Goal: Task Accomplishment & Management: Use online tool/utility

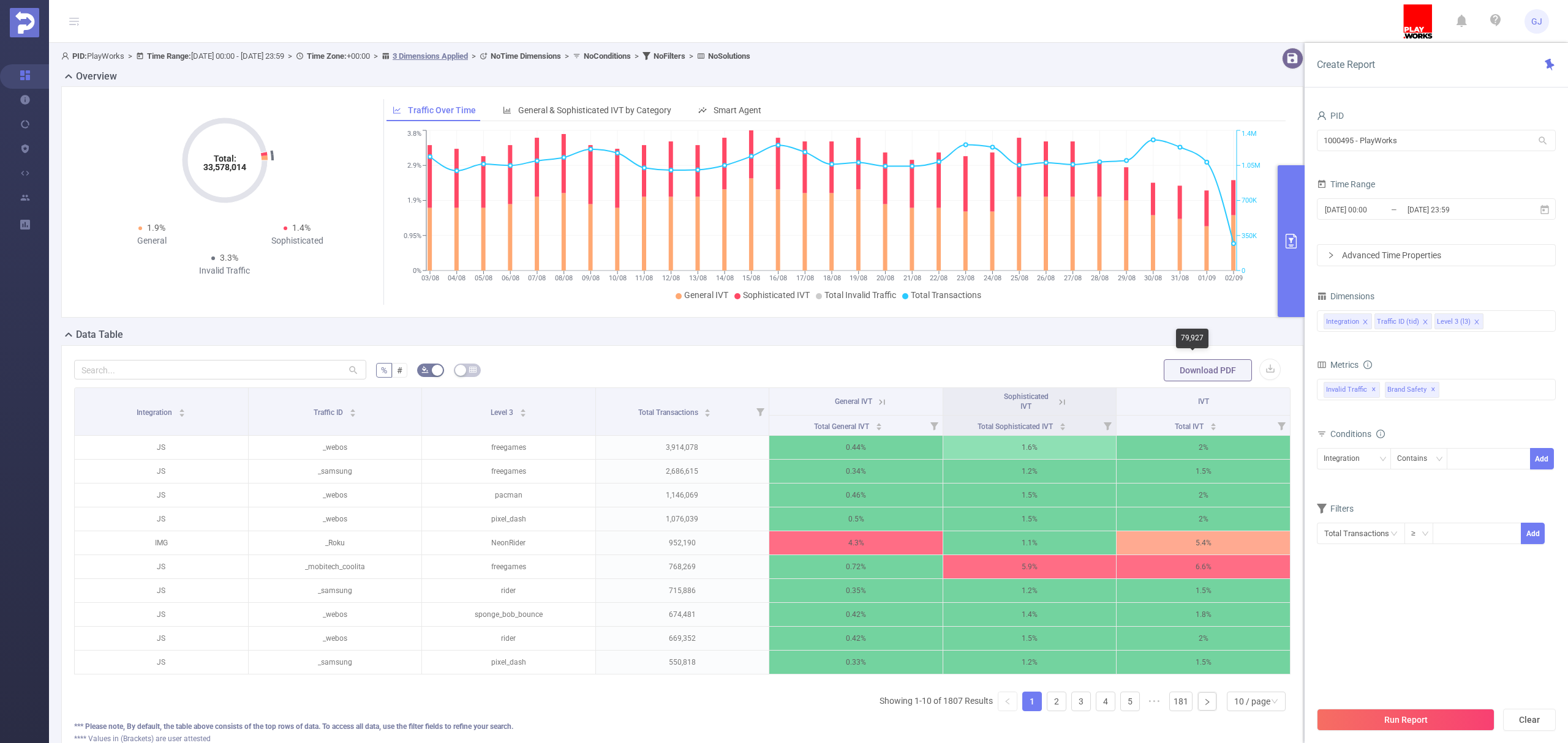
scroll to position [81, 0]
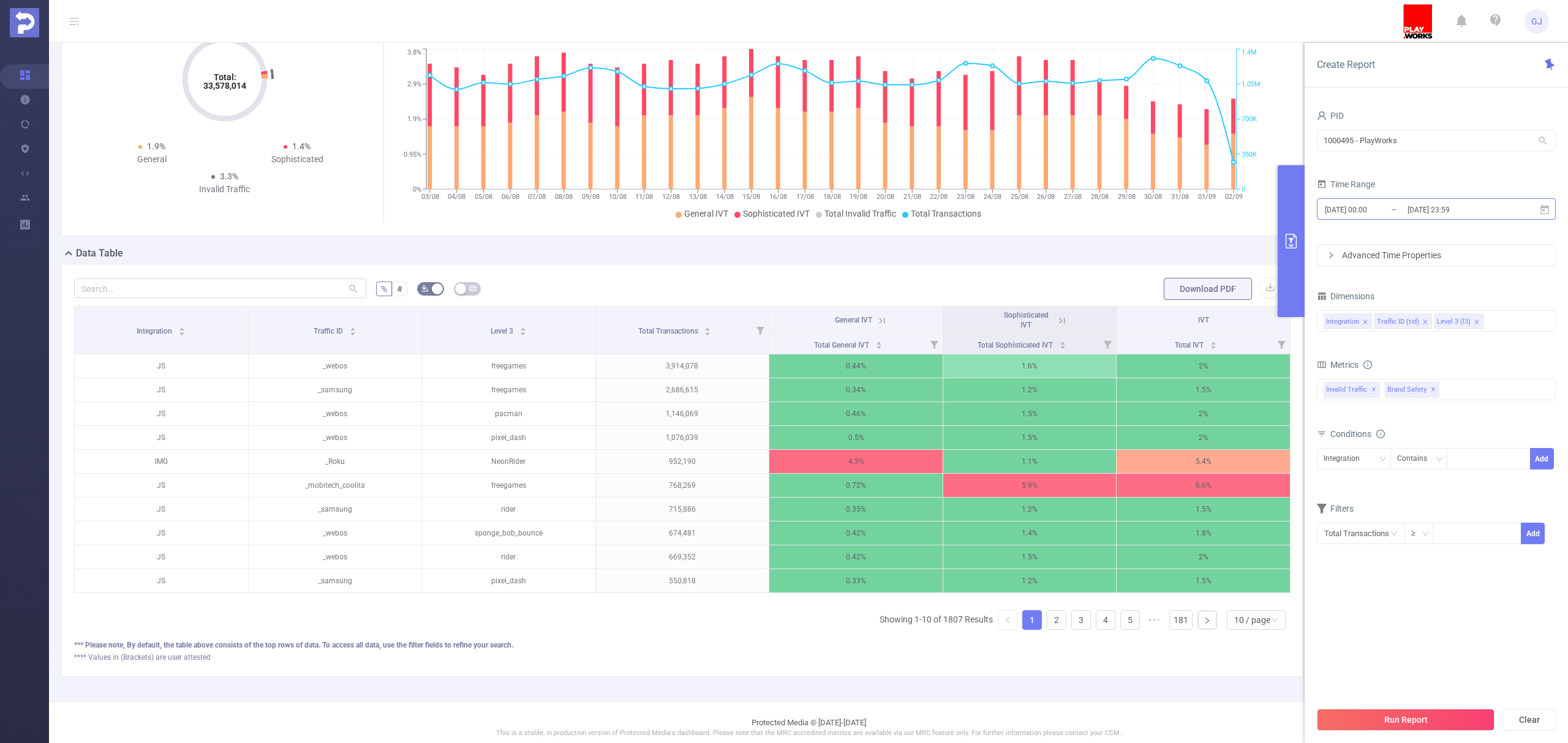
click at [1480, 206] on input "[DATE] 23:59" at bounding box center [1456, 209] width 99 height 16
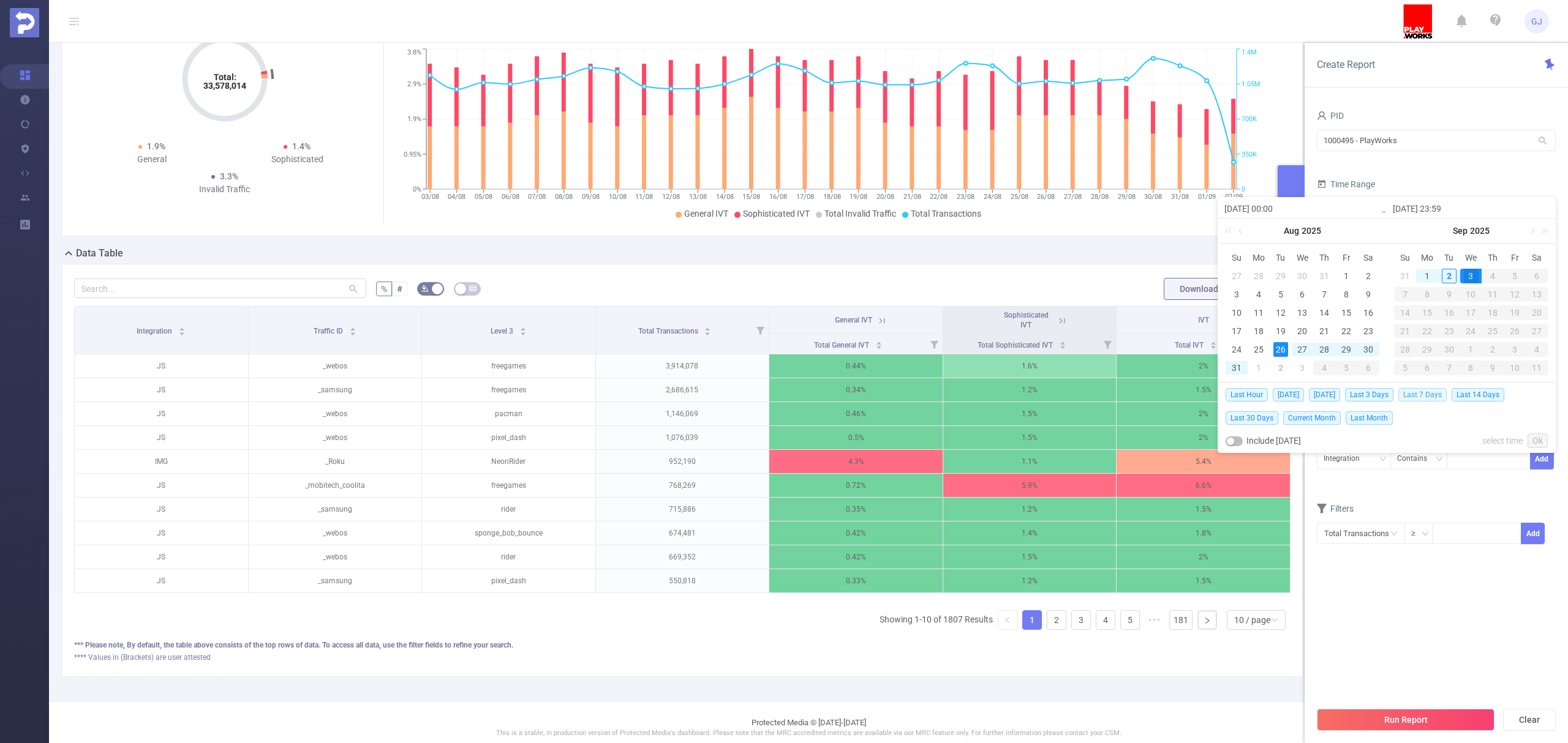
click at [1436, 392] on span "Last 7 Days" at bounding box center [1423, 394] width 49 height 14
type input "2025-08-26 00:00"
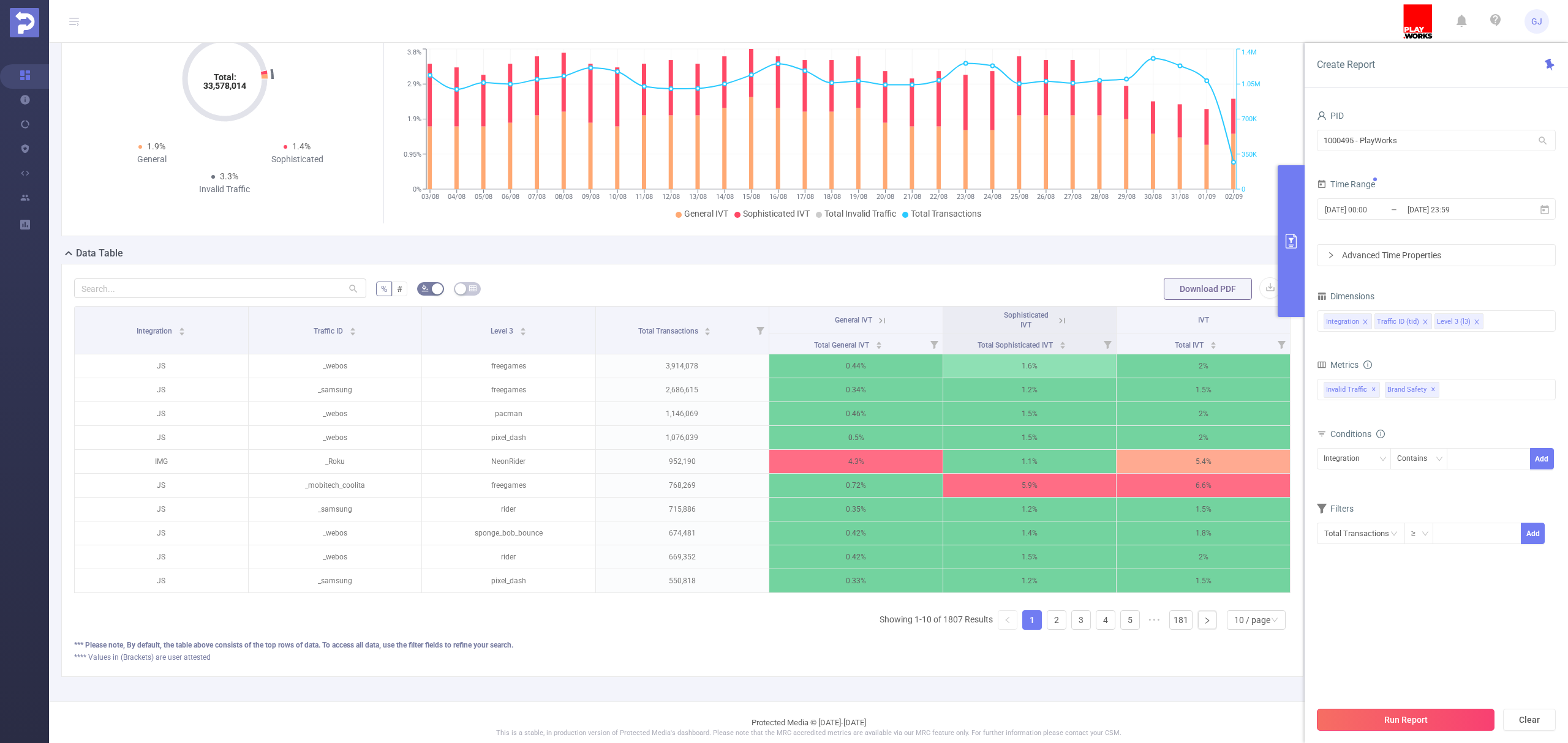
click at [1452, 711] on button "Run Report" at bounding box center [1405, 720] width 178 height 22
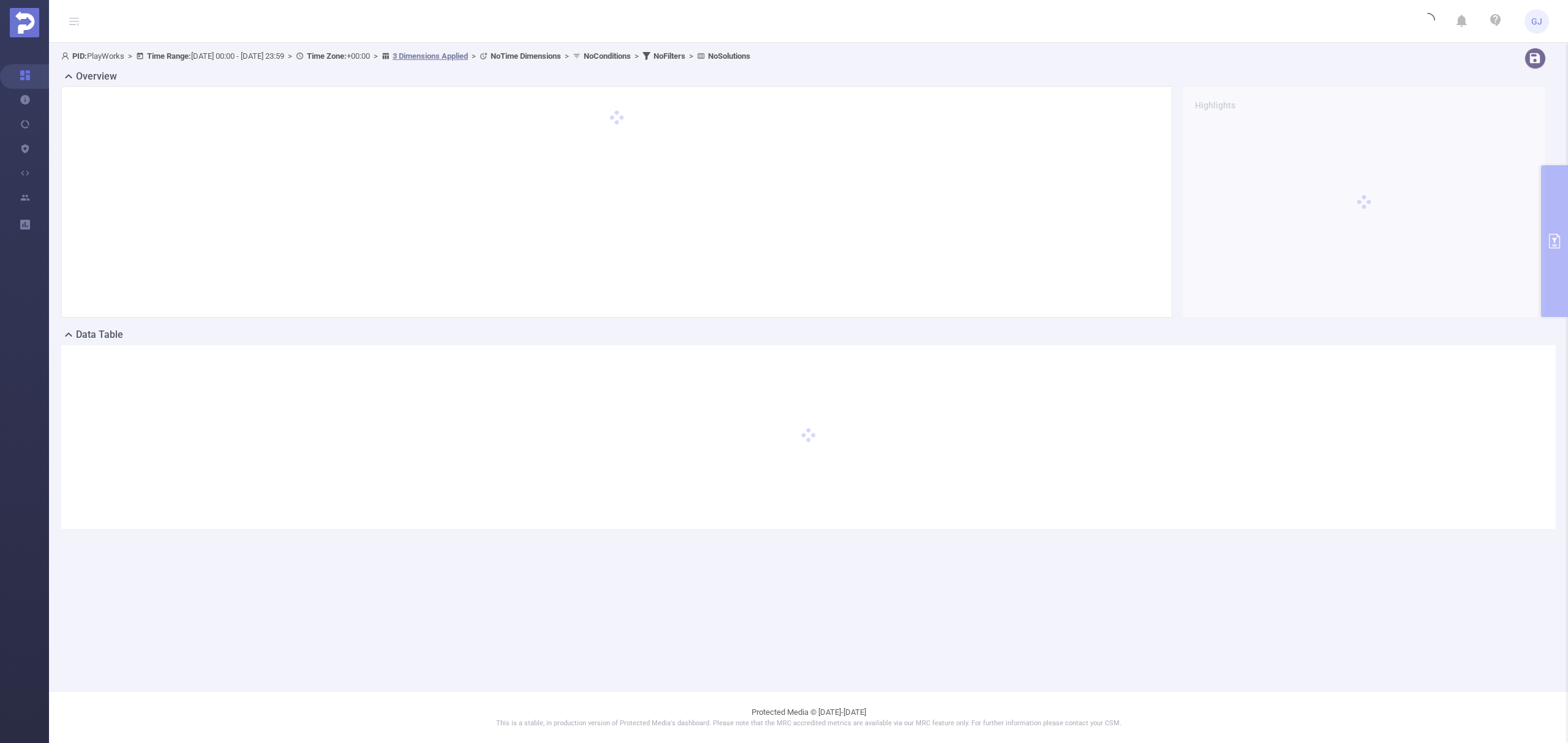
scroll to position [0, 0]
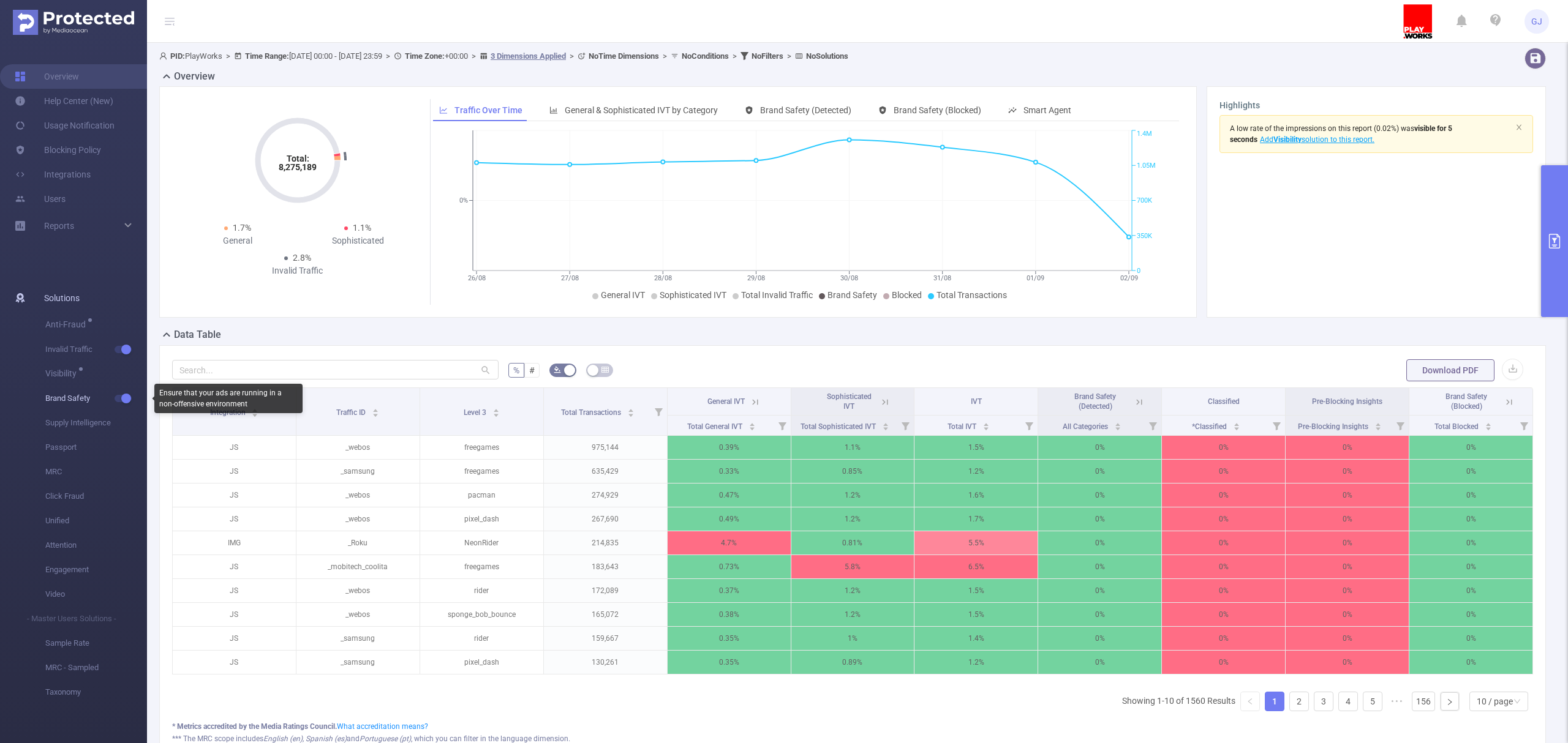
click at [121, 399] on button "button" at bounding box center [123, 399] width 17 height 7
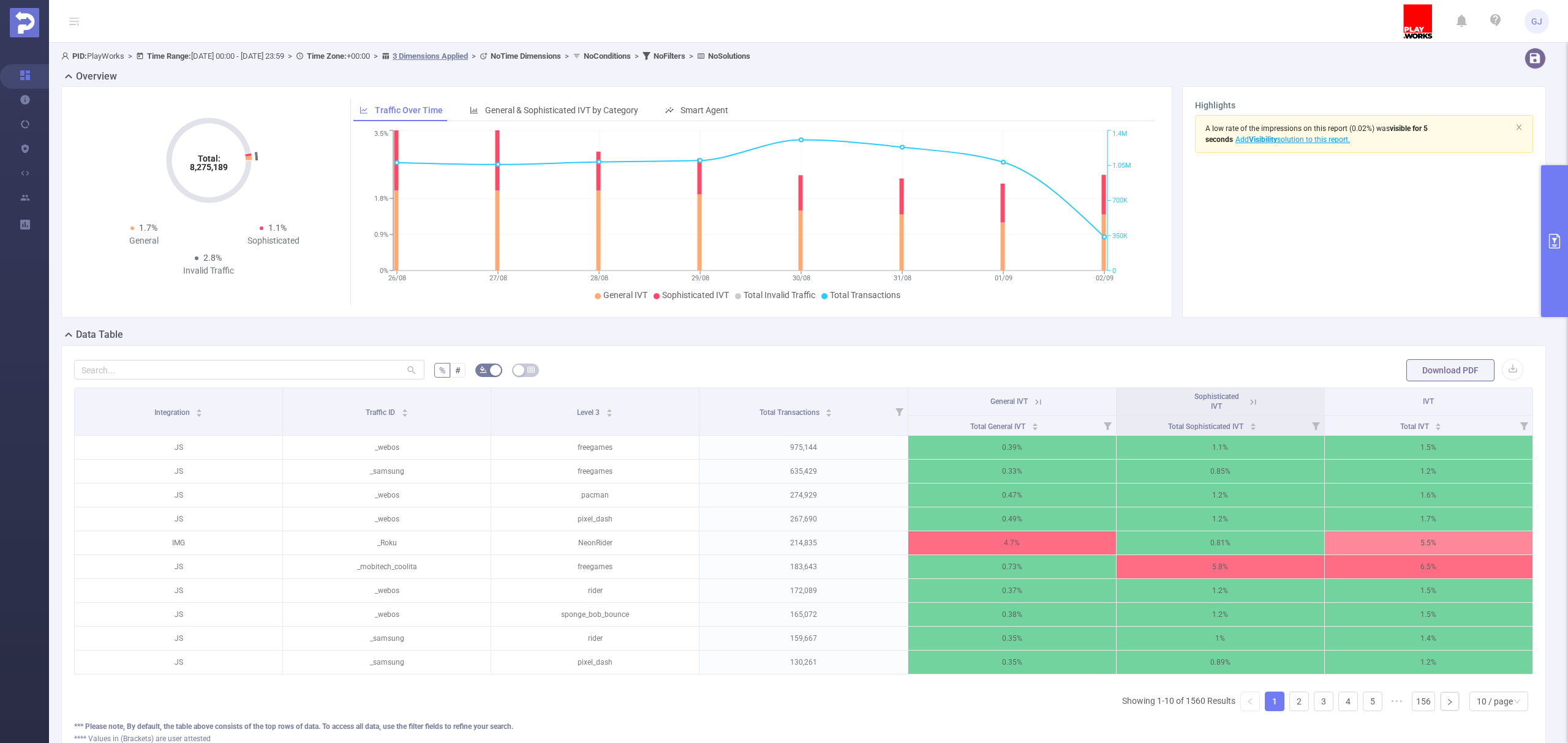
click at [1556, 187] on button "primary" at bounding box center [1554, 241] width 27 height 151
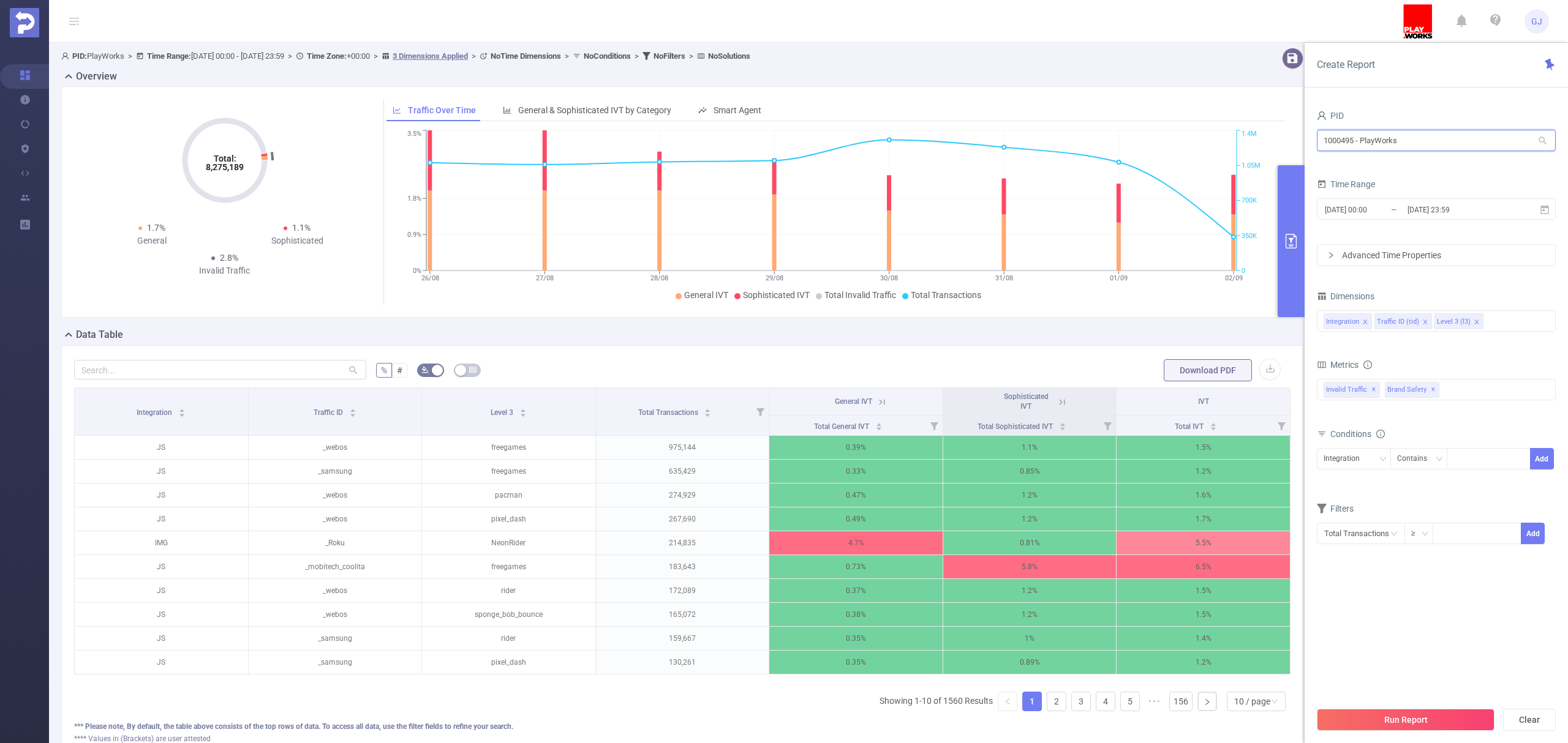
click at [1480, 140] on input "1000495 - PlayWorks" at bounding box center [1435, 141] width 239 height 22
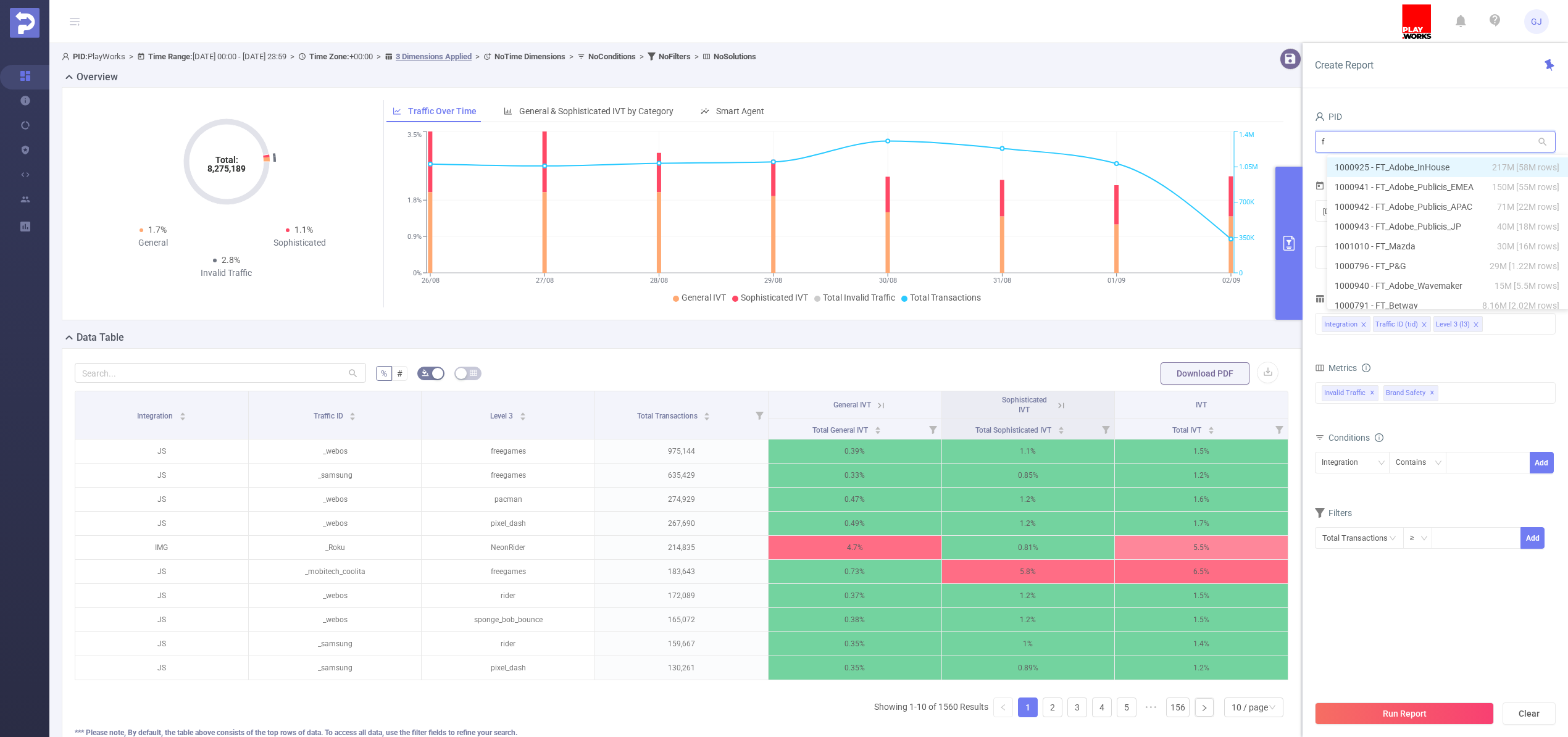
type input "fy"
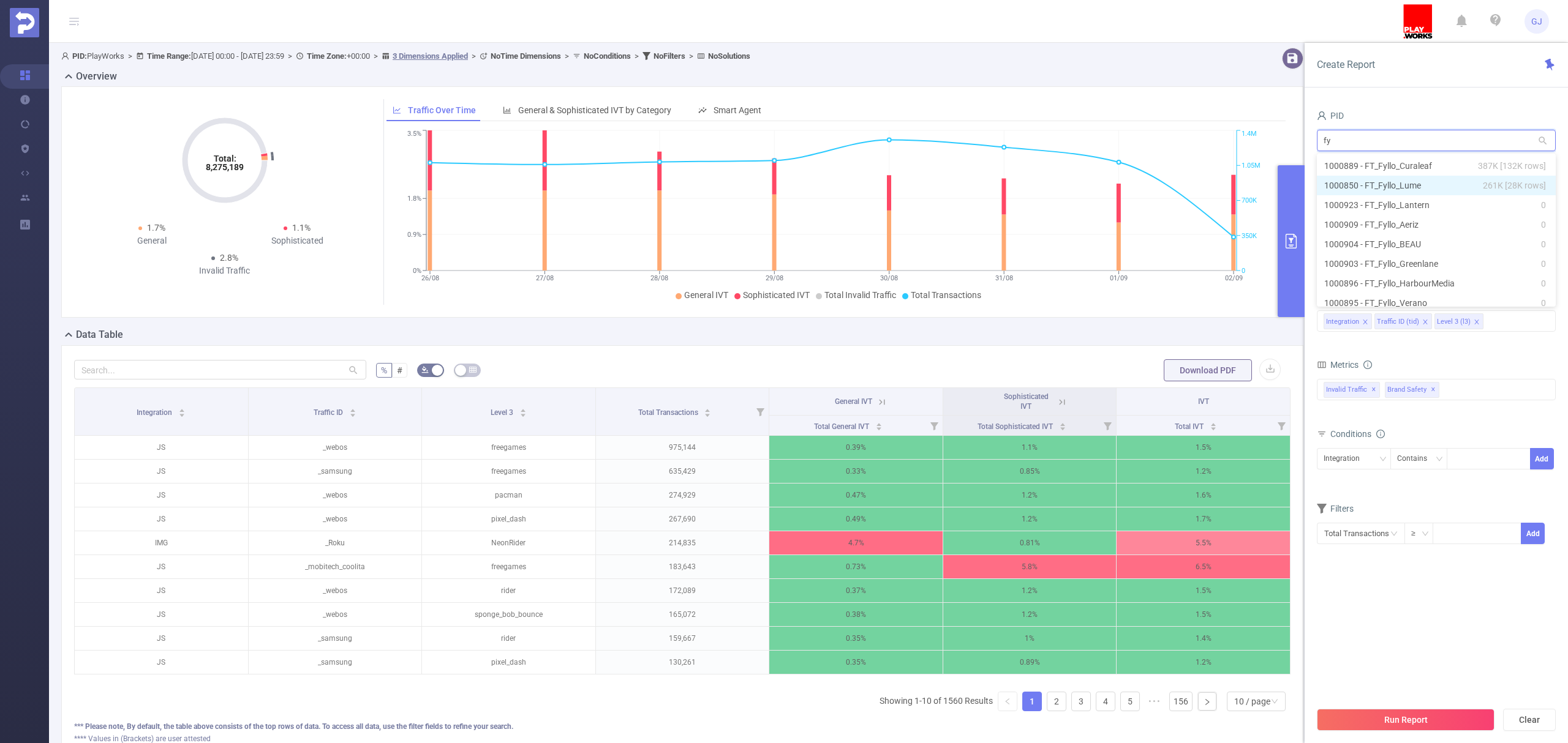
click at [1484, 181] on span "261K [28K rows]" at bounding box center [1514, 185] width 63 height 14
click at [1433, 710] on button "Run Report" at bounding box center [1405, 720] width 178 height 22
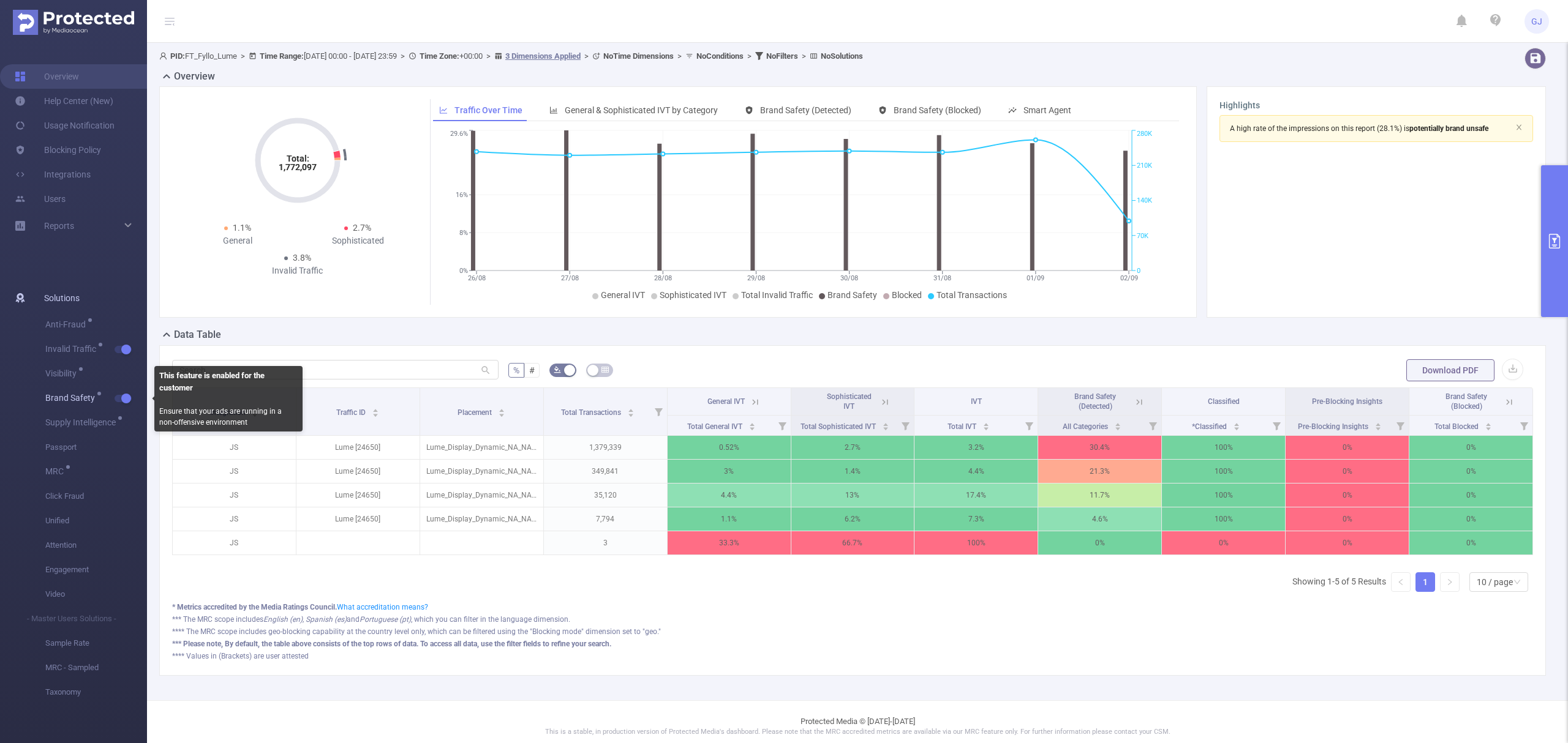
click at [125, 399] on button "button" at bounding box center [123, 399] width 17 height 7
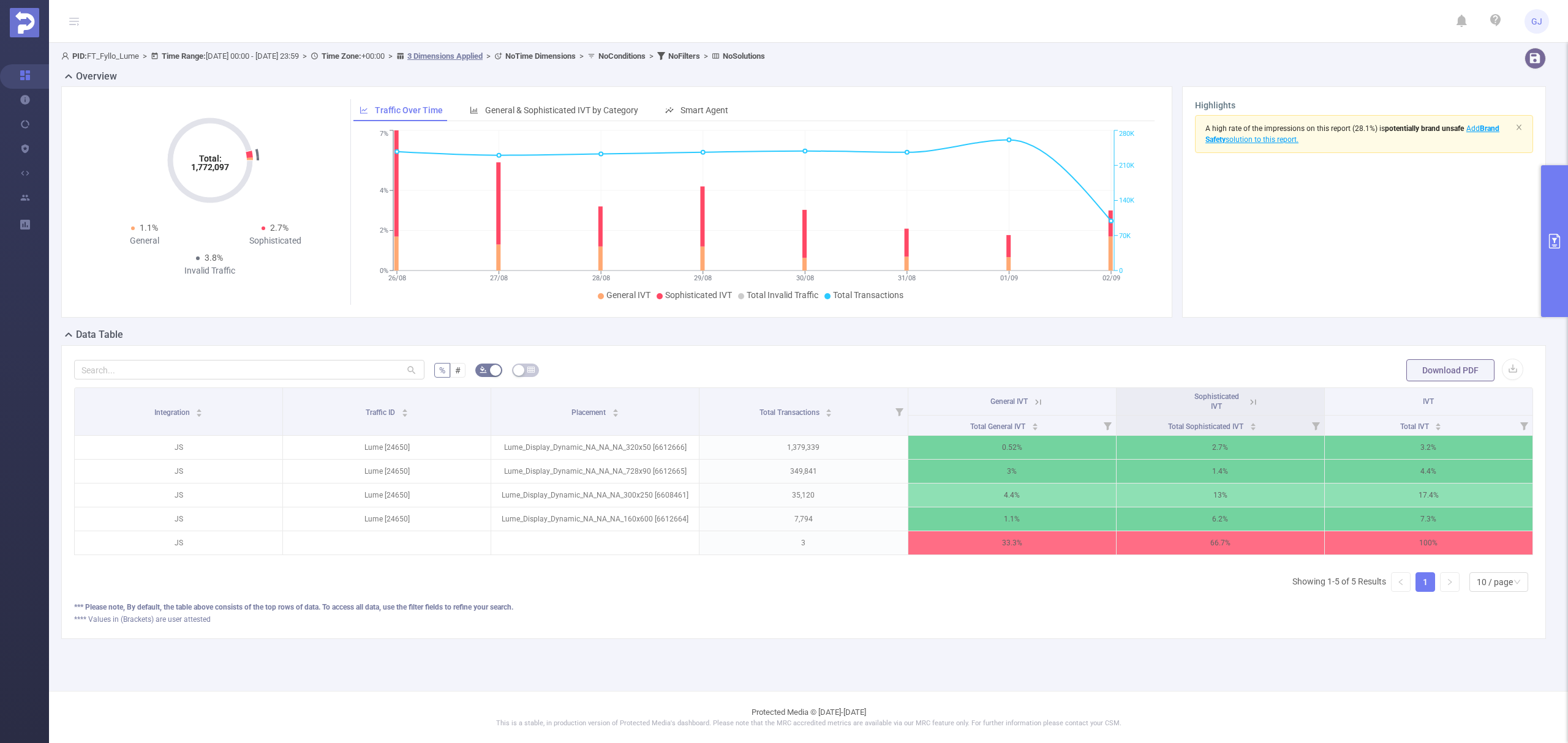
click at [1547, 196] on button "primary" at bounding box center [1554, 241] width 27 height 151
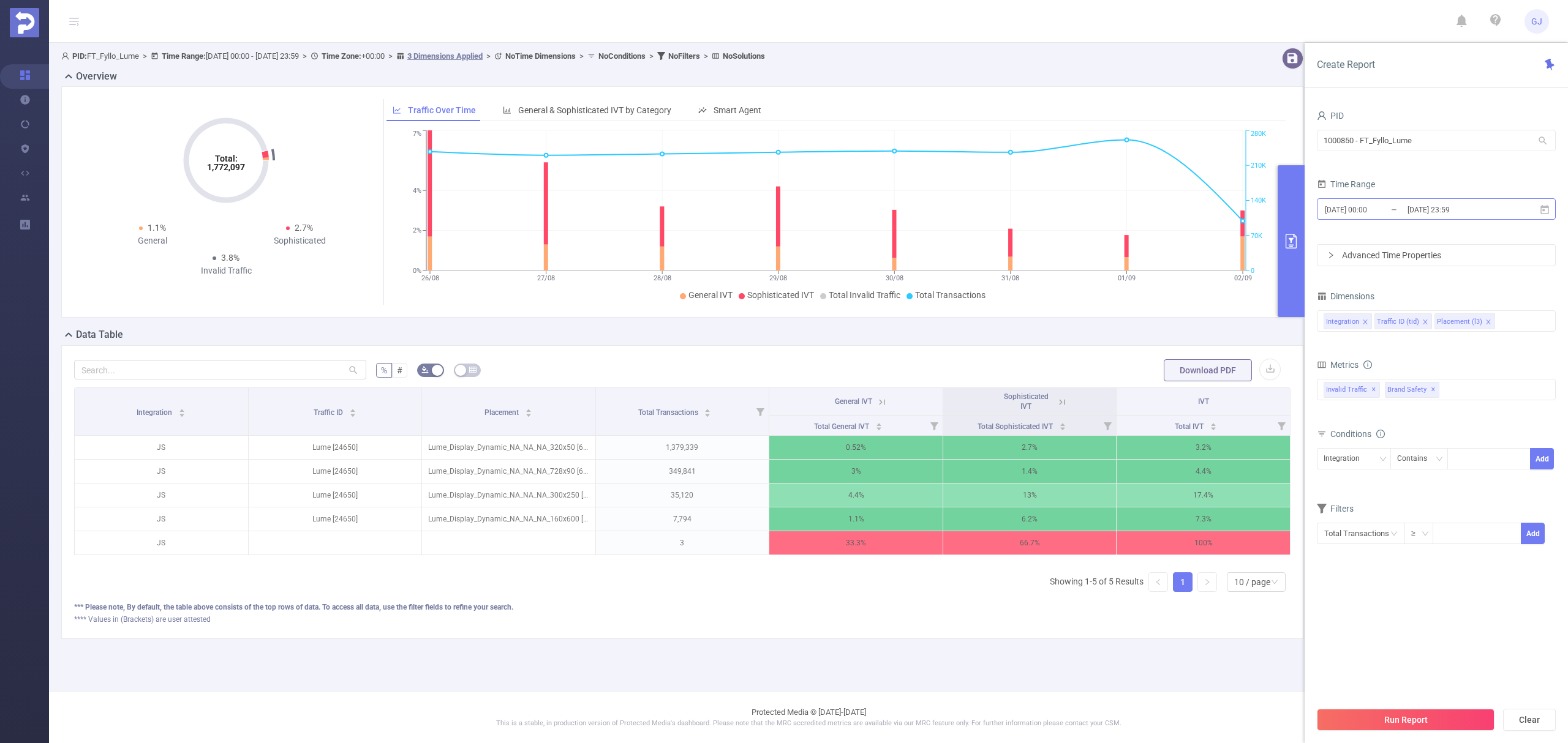
click at [1443, 216] on input "[DATE] 23:59" at bounding box center [1456, 209] width 99 height 16
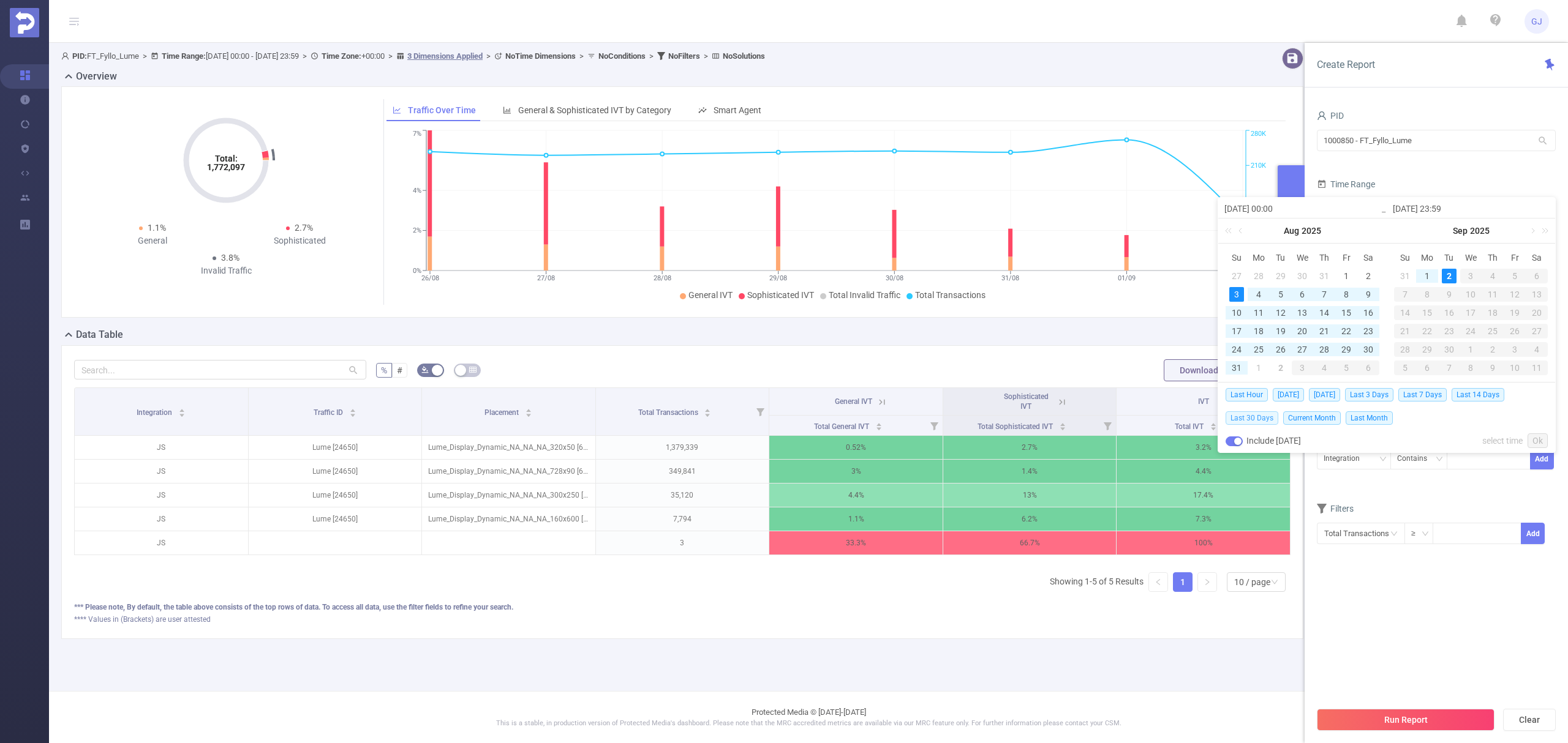
click at [1257, 415] on span "Last 30 Days" at bounding box center [1251, 417] width 52 height 14
type input "[DATE] 00:00"
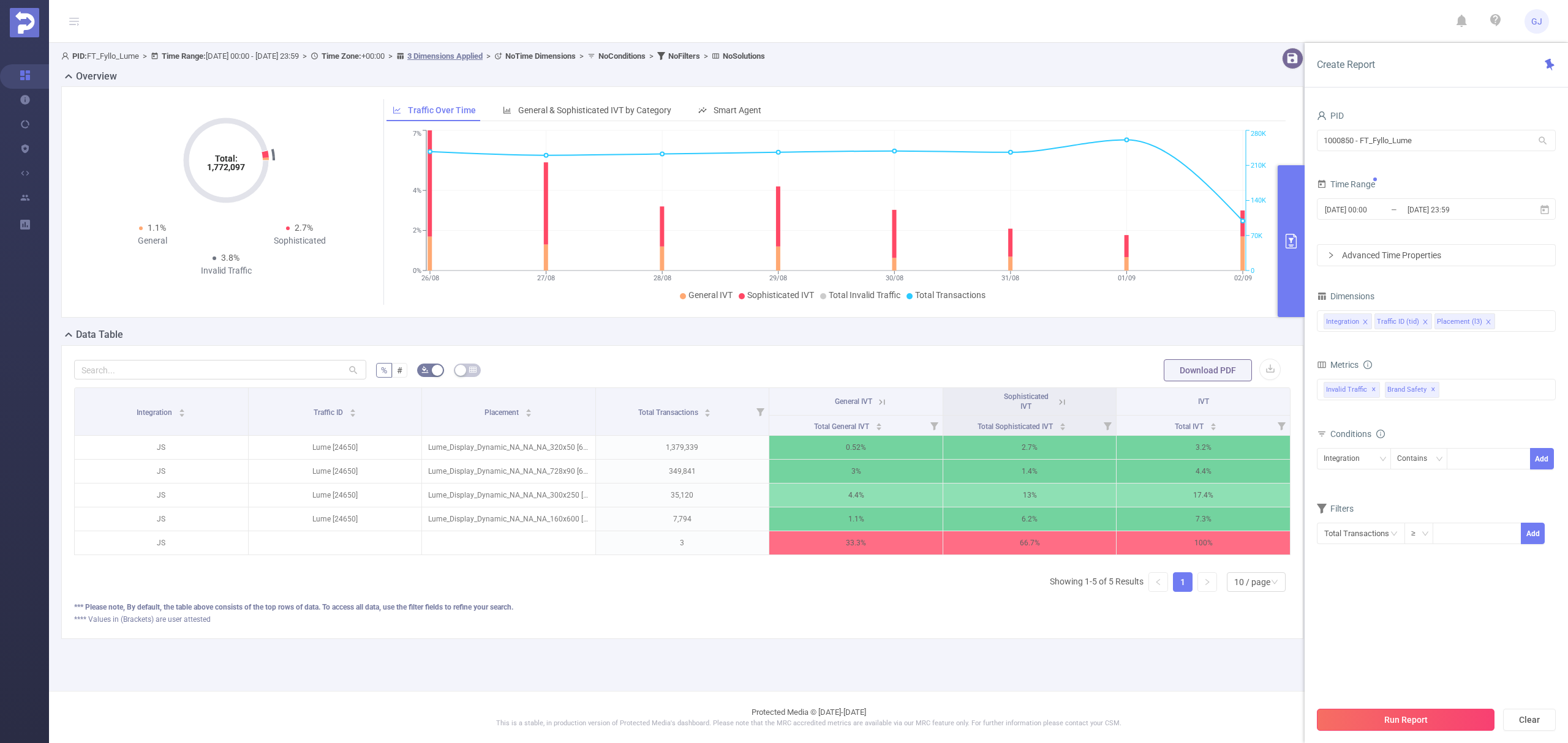
click at [1421, 728] on button "Run Report" at bounding box center [1405, 720] width 178 height 22
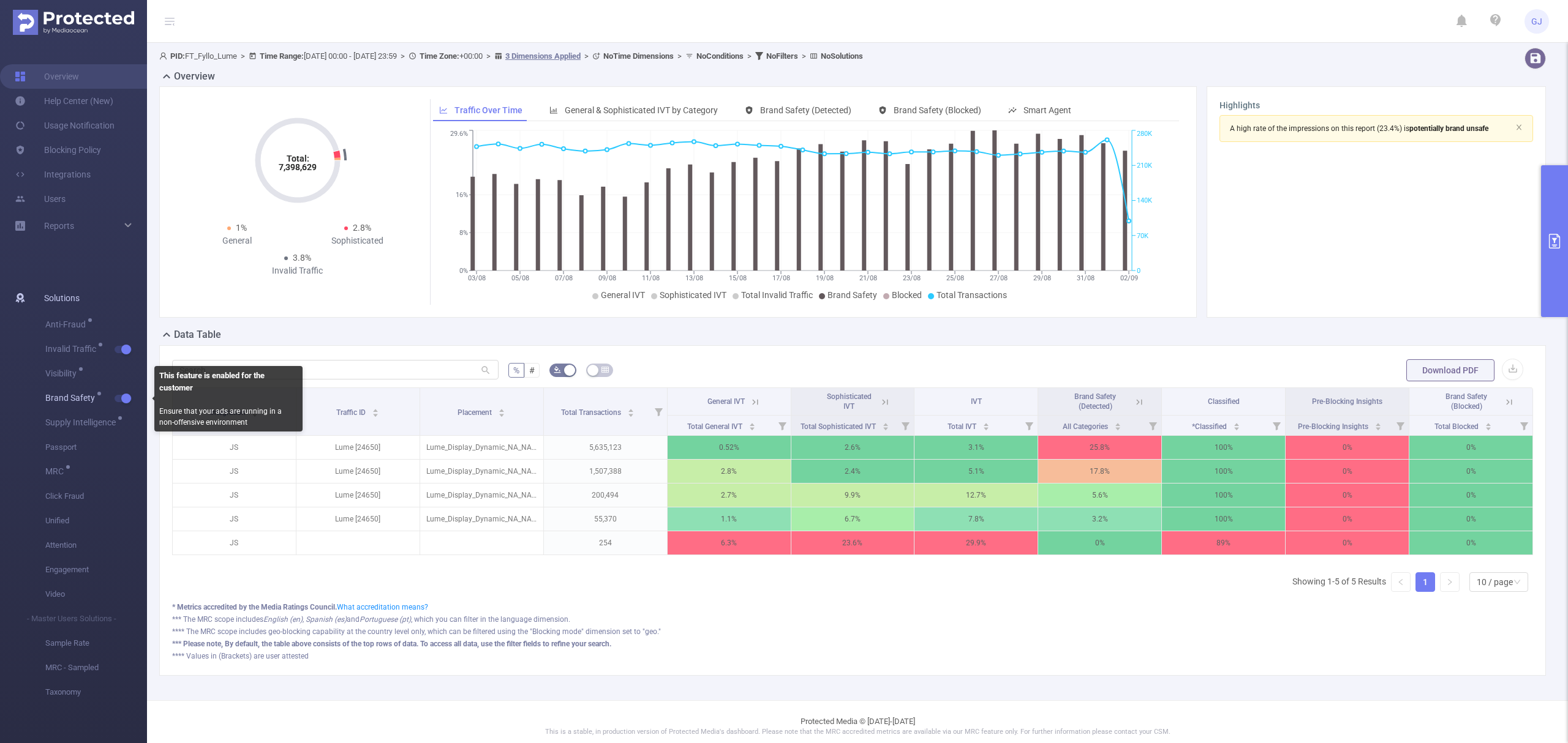
click at [124, 398] on button "button" at bounding box center [123, 399] width 17 height 7
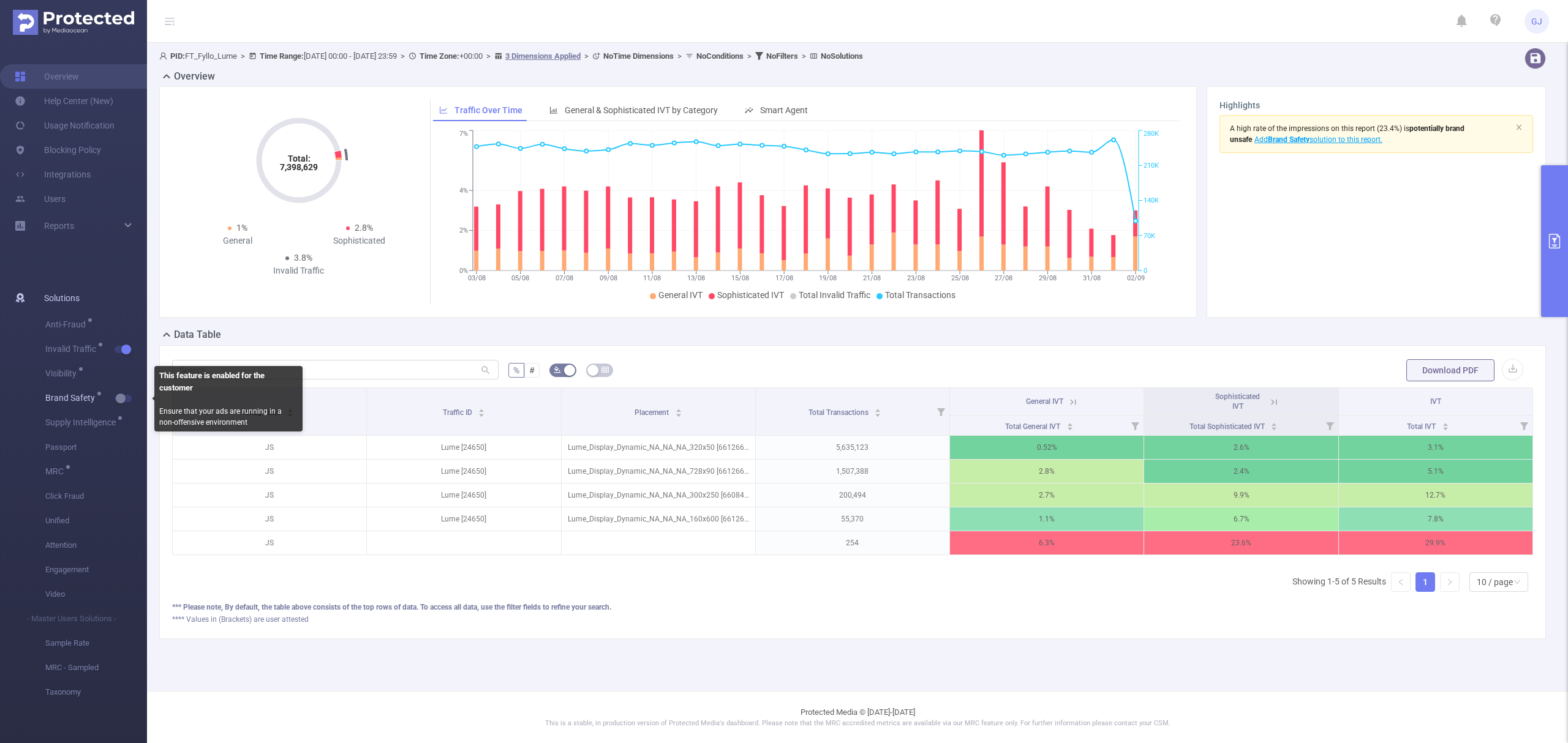
click at [123, 397] on button "button" at bounding box center [123, 399] width 17 height 7
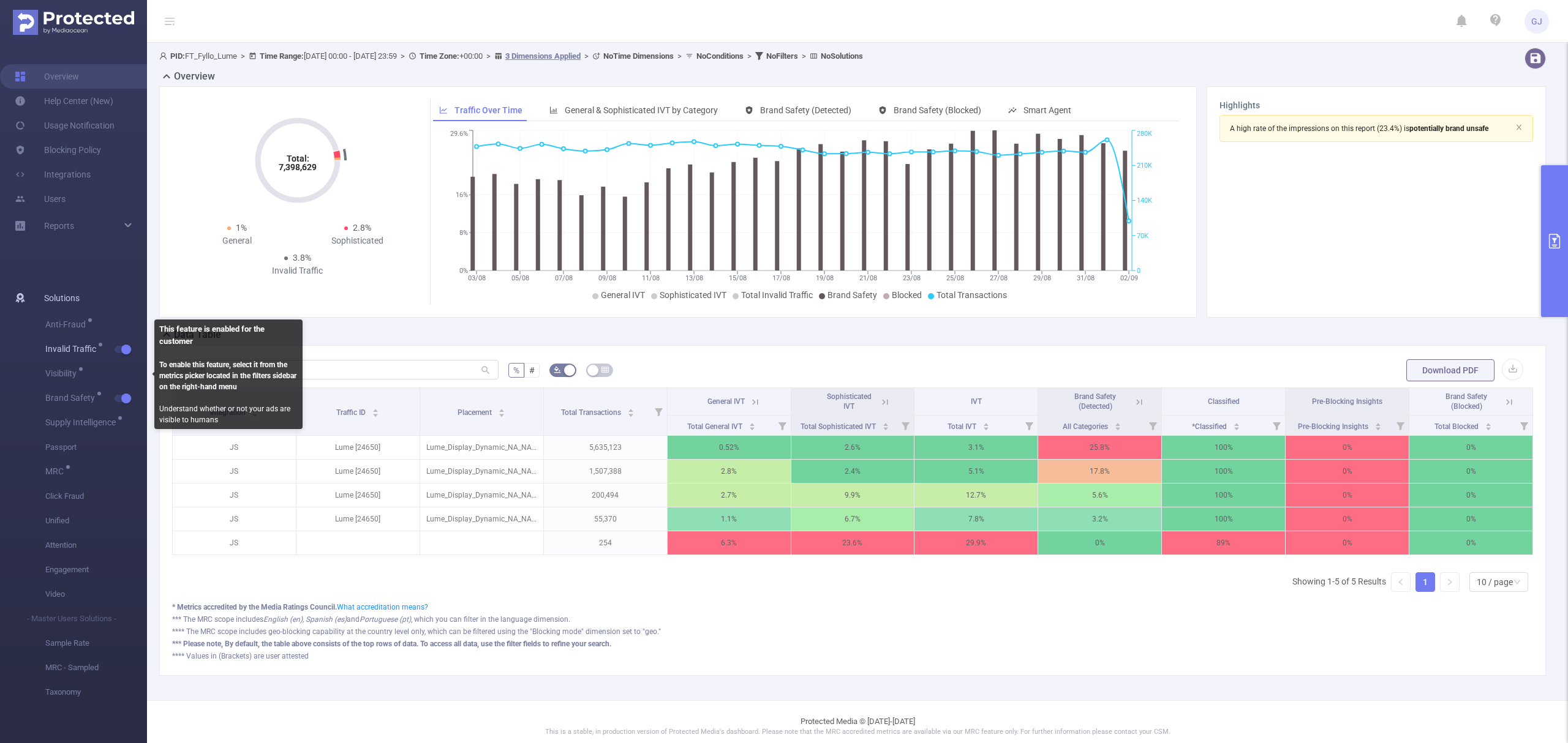
click at [121, 353] on span "Invalid Traffic" at bounding box center [96, 349] width 102 height 24
click at [124, 395] on button "button" at bounding box center [123, 399] width 17 height 7
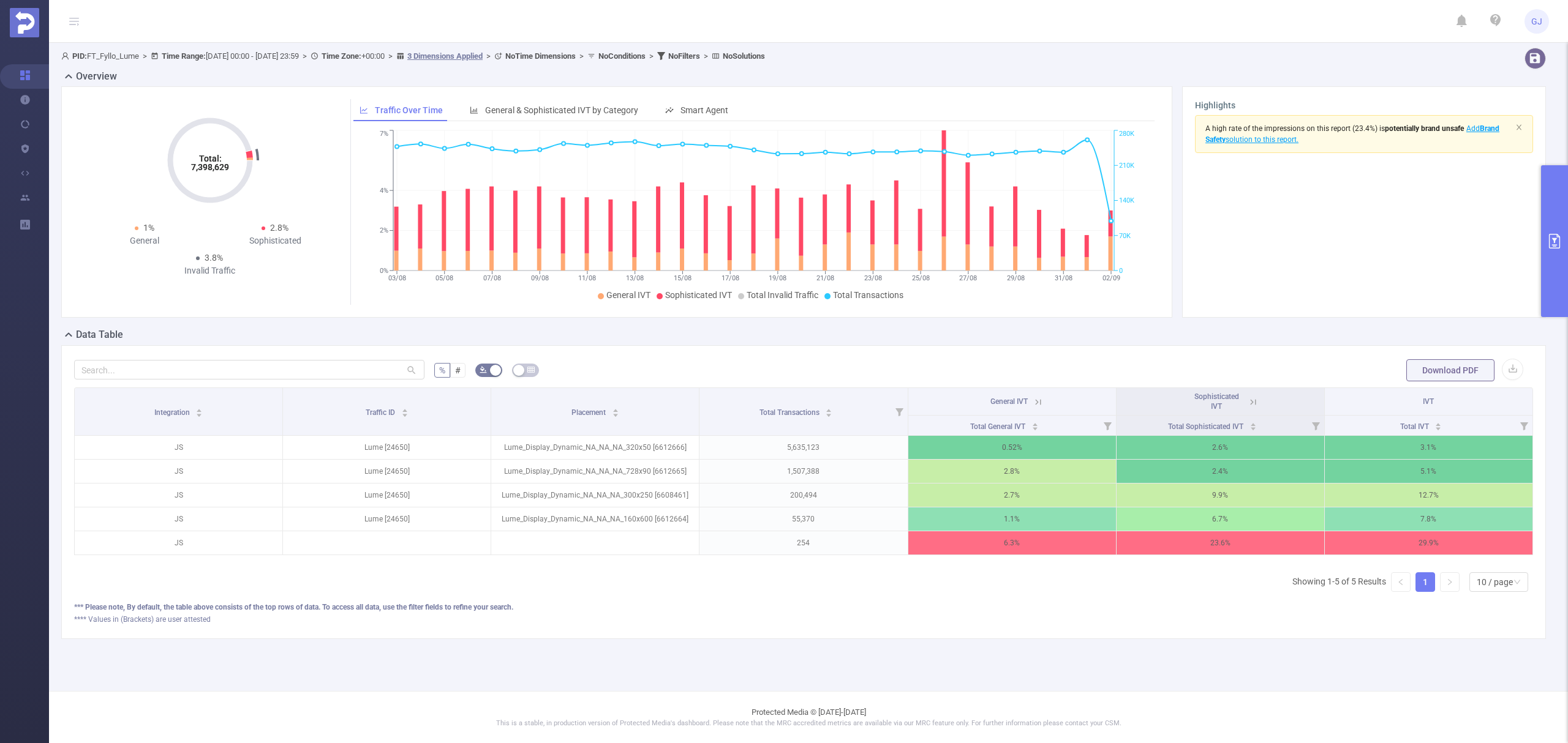
click at [1562, 297] on button "primary" at bounding box center [1554, 241] width 27 height 151
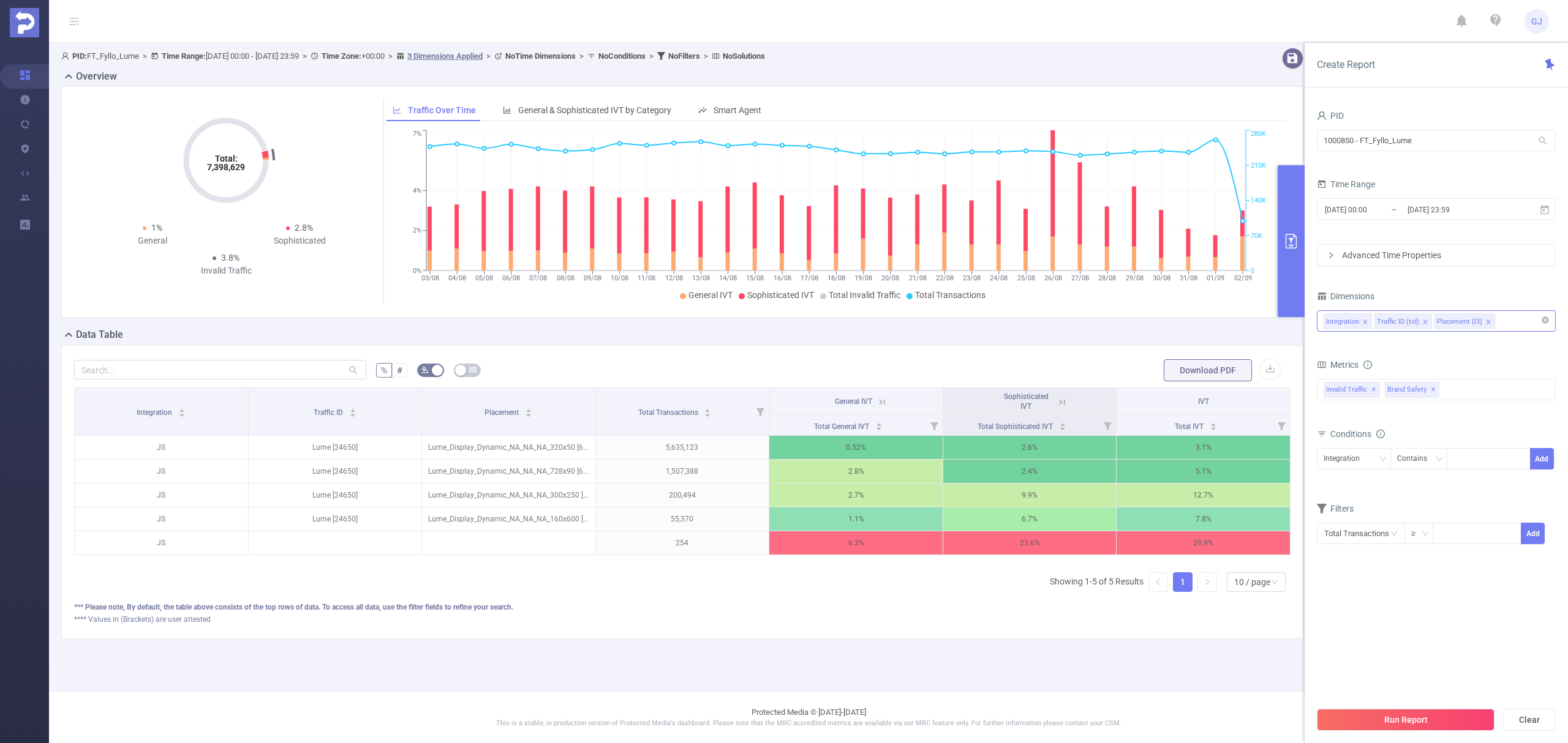
click at [1485, 325] on icon "icon: close" at bounding box center [1488, 322] width 6 height 6
click at [1486, 324] on div "Integration Traffic ID (tid) Placement (l3)" at bounding box center [1436, 321] width 226 height 20
click at [1387, 466] on li "Host" at bounding box center [1435, 459] width 237 height 20
click at [1387, 478] on li "App" at bounding box center [1435, 479] width 237 height 20
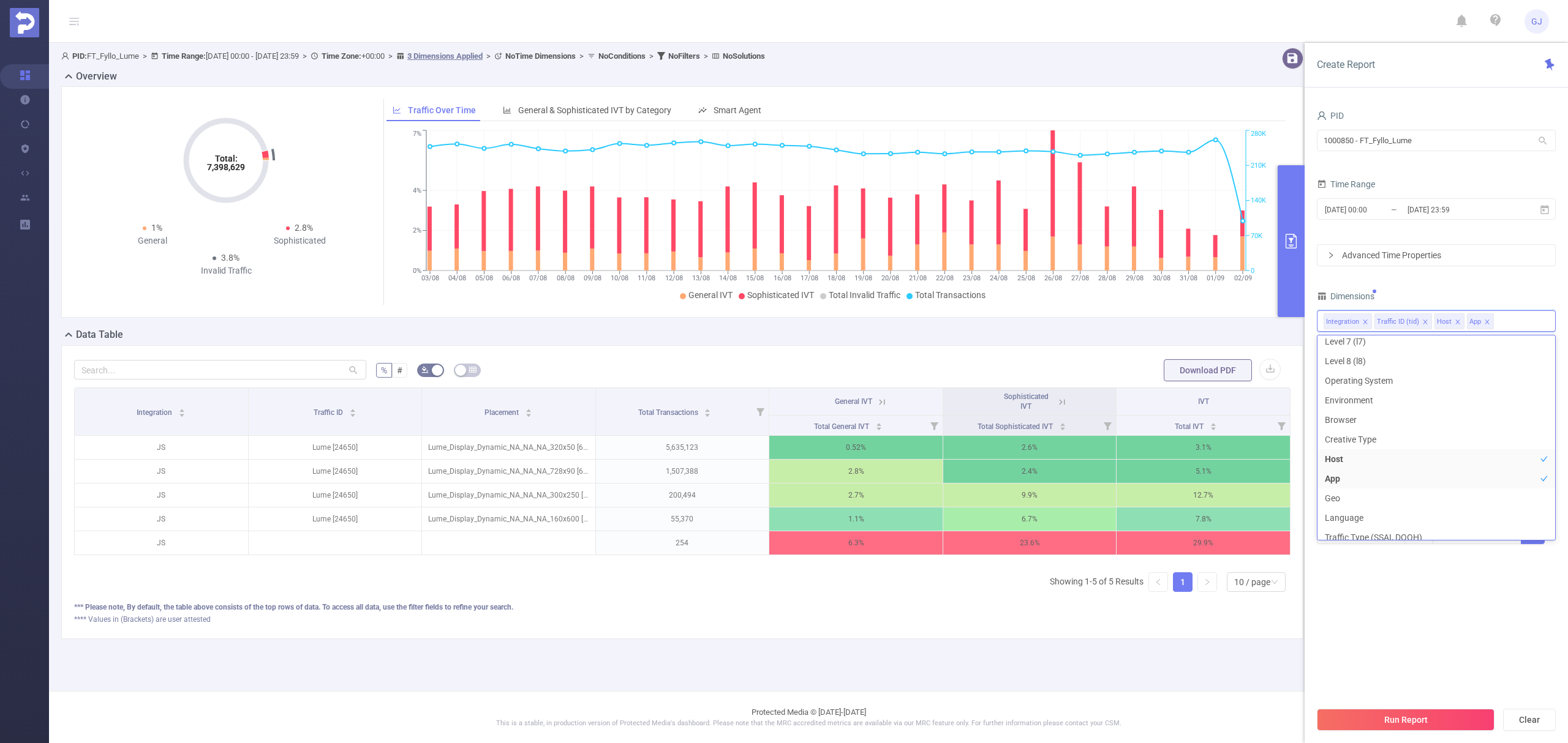
scroll to position [170, 0]
drag, startPoint x: 1416, startPoint y: 683, endPoint x: 1429, endPoint y: 706, distance: 26.4
click at [1427, 702] on div "Create Report PID 1000850 - FT_Fyllo_Lume 1000850 - FT_Fyllo_Lume Time Range 20…" at bounding box center [1436, 393] width 263 height 701
click at [1434, 728] on button "Run Report" at bounding box center [1405, 720] width 178 height 22
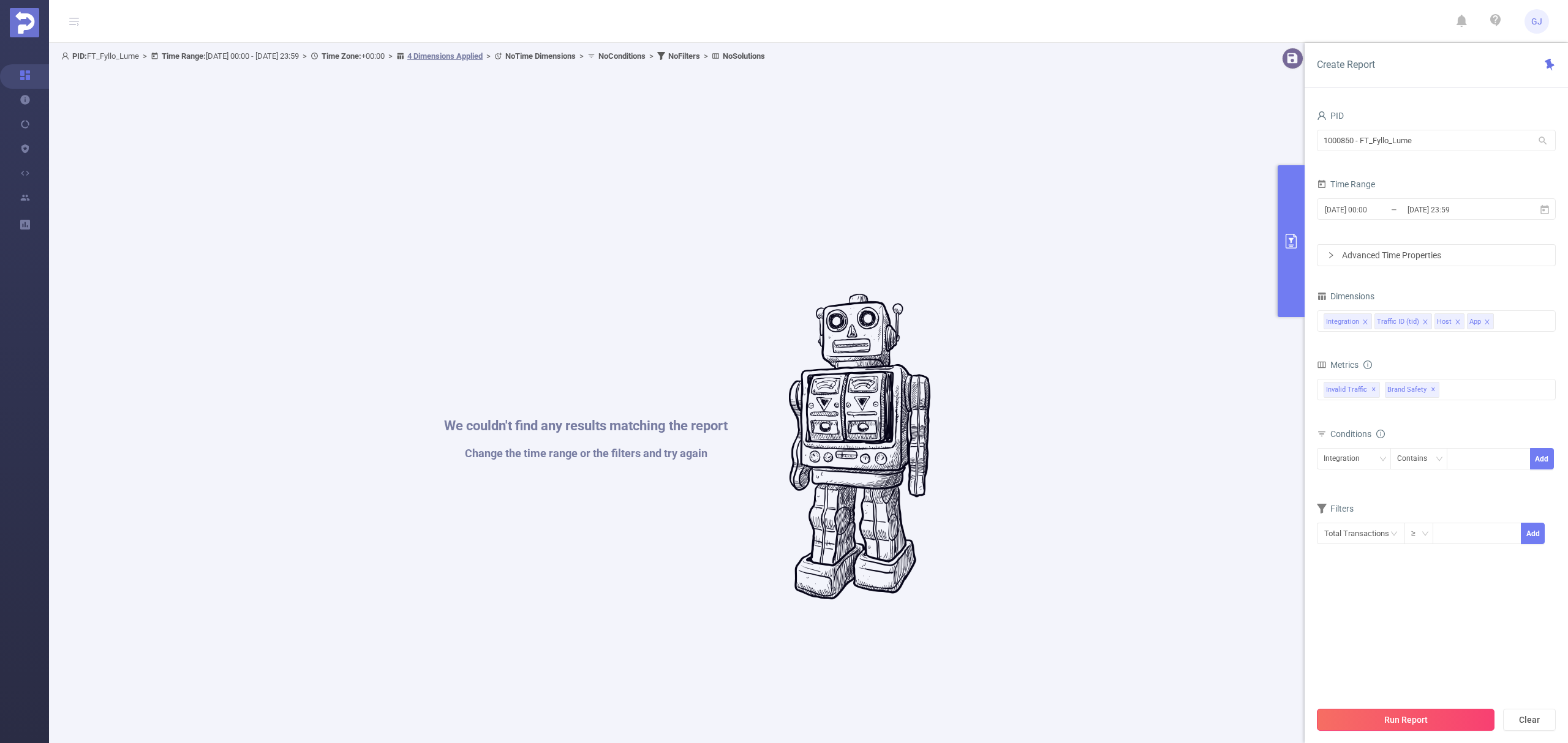
click at [1443, 716] on button "Run Report" at bounding box center [1405, 720] width 178 height 22
click at [1460, 716] on button "Run Report" at bounding box center [1405, 720] width 178 height 22
click at [1461, 716] on button "Run Report" at bounding box center [1405, 720] width 178 height 22
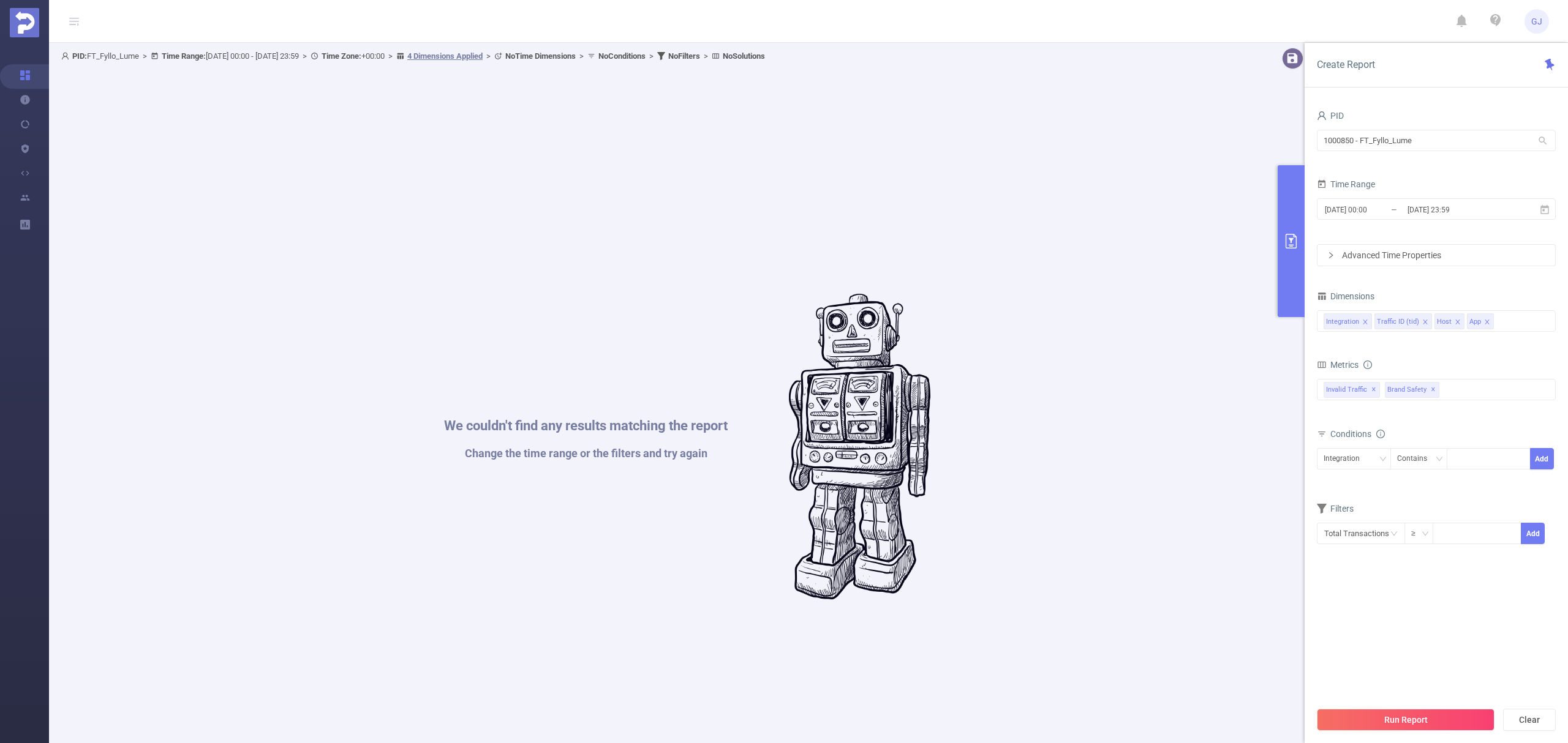
click at [1463, 716] on button "Run Report" at bounding box center [1405, 720] width 178 height 22
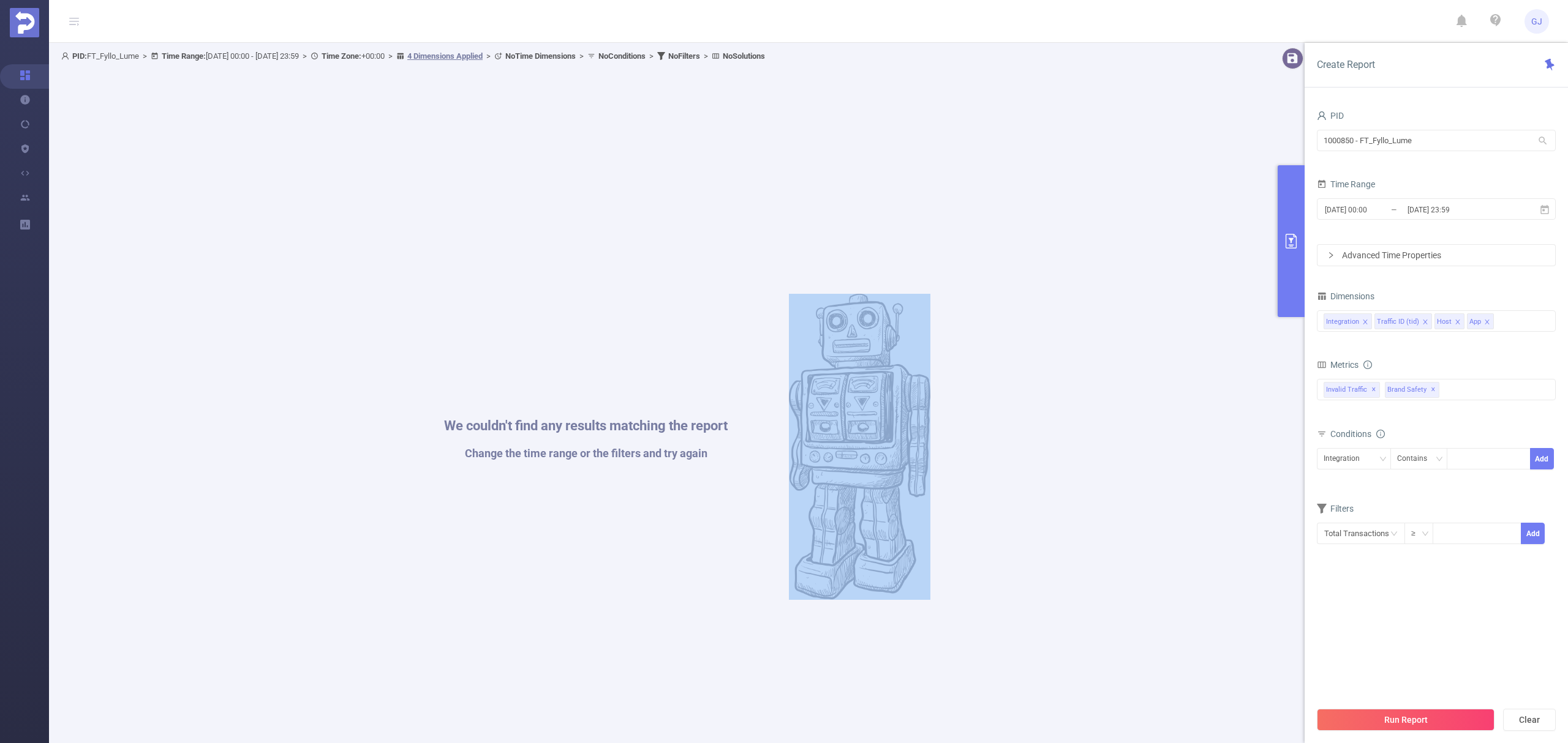
click at [1307, 716] on div "We couldn't find any results matching the report Change the time range or the f…" at bounding box center [687, 446] width 1240 height 743
click at [1463, 716] on button "Run Report" at bounding box center [1405, 720] width 178 height 22
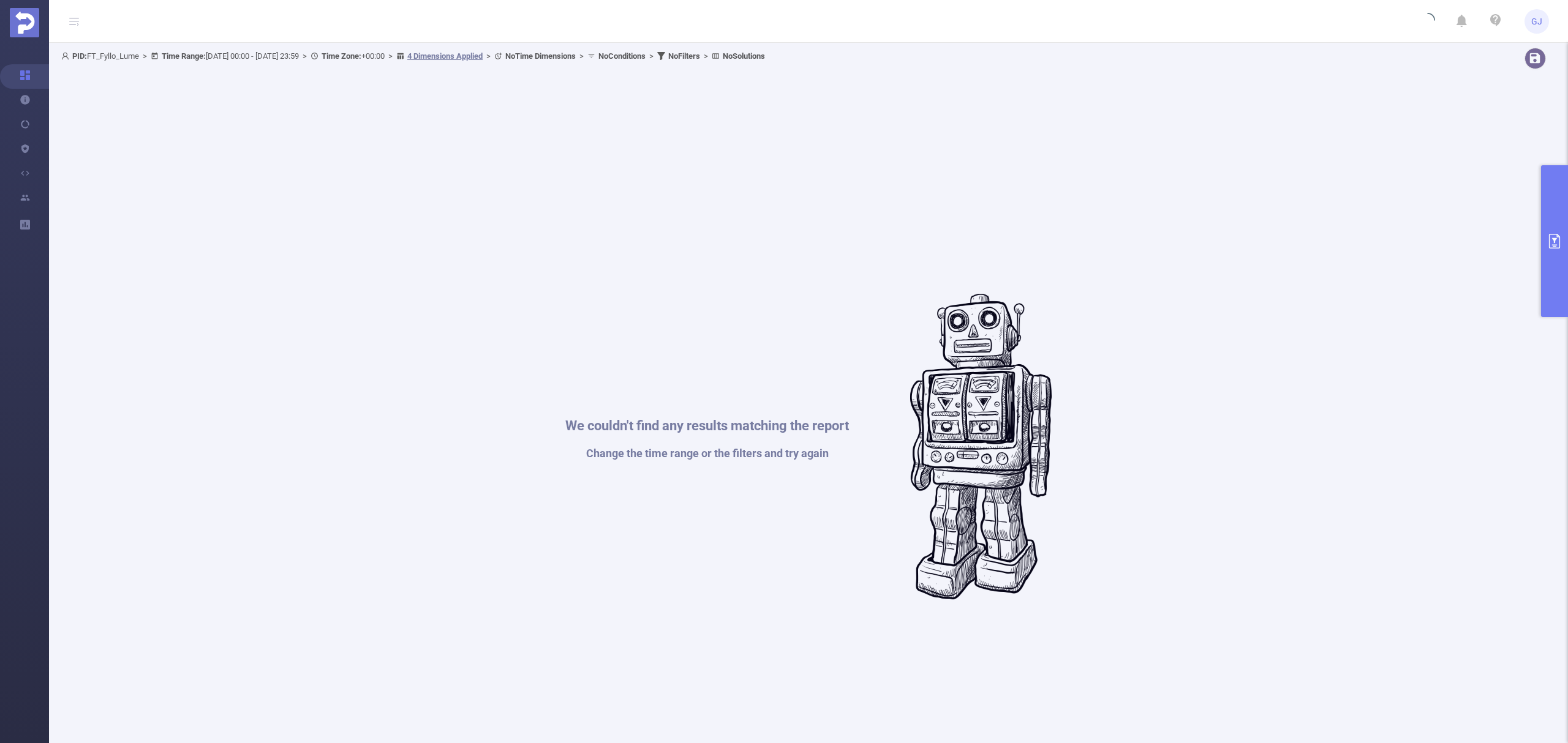
click at [1463, 716] on div "We couldn't find any results matching the report Change the time range or the f…" at bounding box center [808, 446] width 1482 height 743
click at [1463, 716] on section "PID: FT_Fyllo_Lume > Time Range: 2025-08-03 00:00 - 2025-09-02 23:59 > Time Zon…" at bounding box center [807, 546] width 1518 height 1007
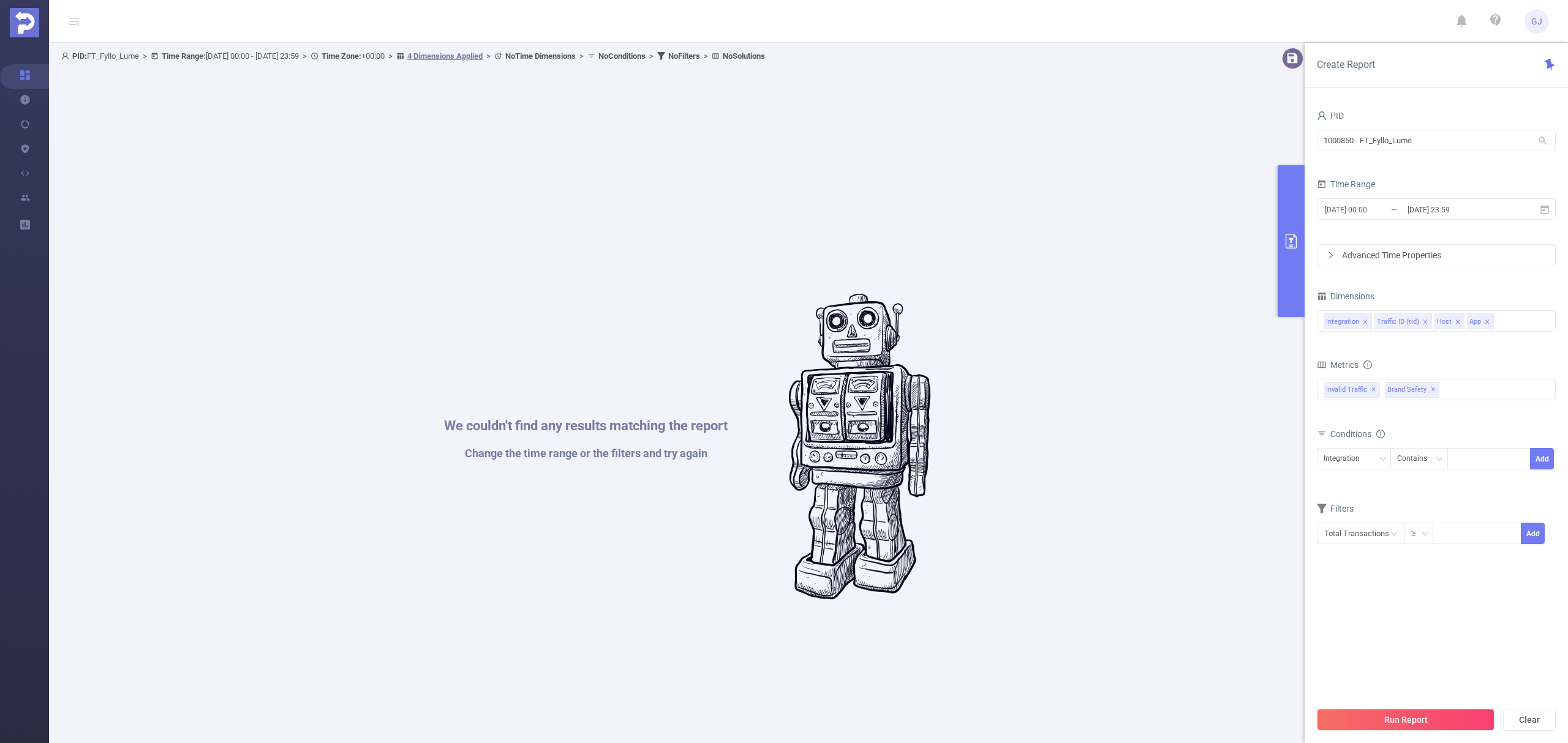
click at [1463, 716] on button "Run Report" at bounding box center [1405, 720] width 178 height 22
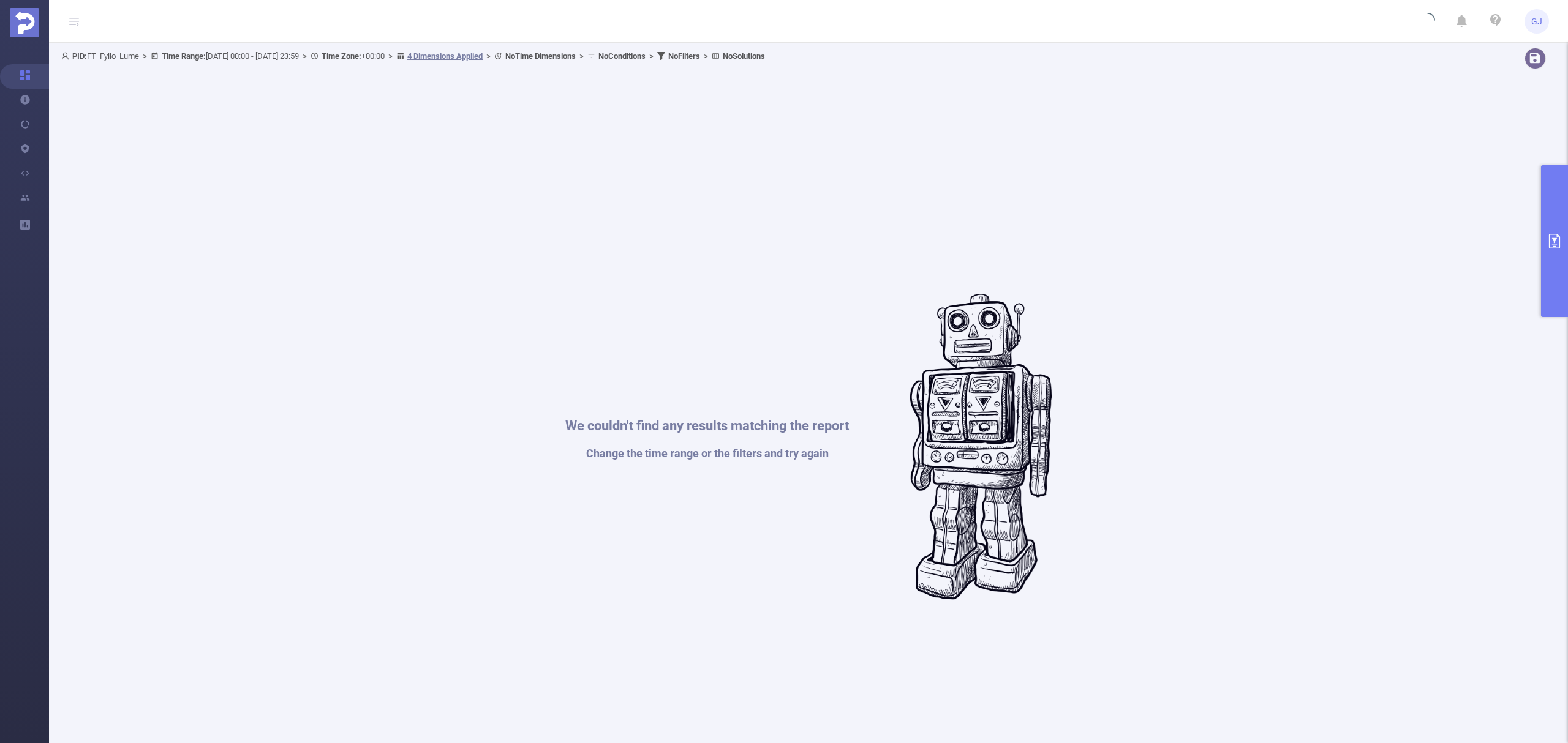
click at [1463, 716] on section "PID: FT_Fyllo_Lume > Time Range: 2025-08-03 00:00 - 2025-09-02 23:59 > Time Zon…" at bounding box center [807, 546] width 1518 height 1007
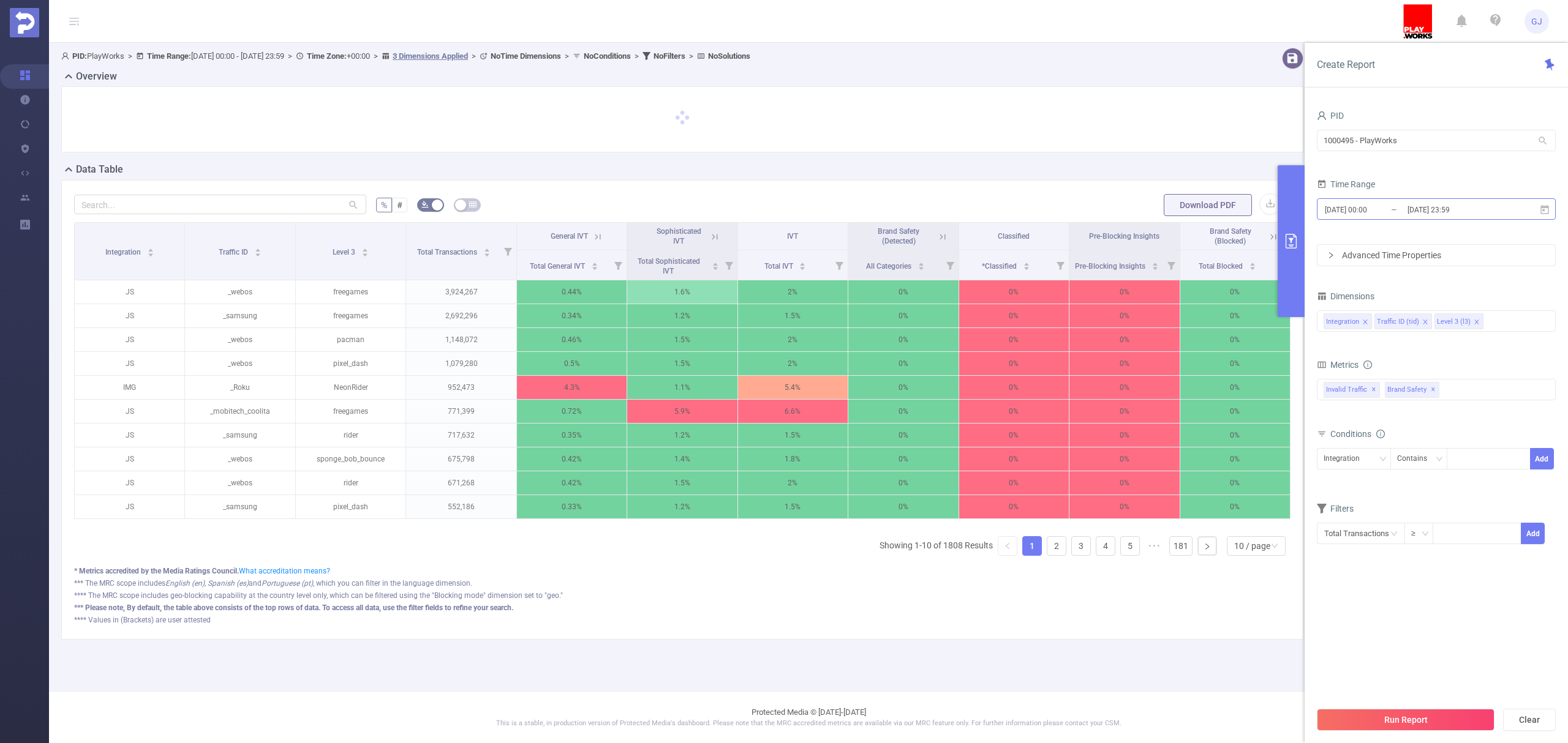
click at [1490, 209] on input "[DATE] 23:59" at bounding box center [1456, 209] width 99 height 16
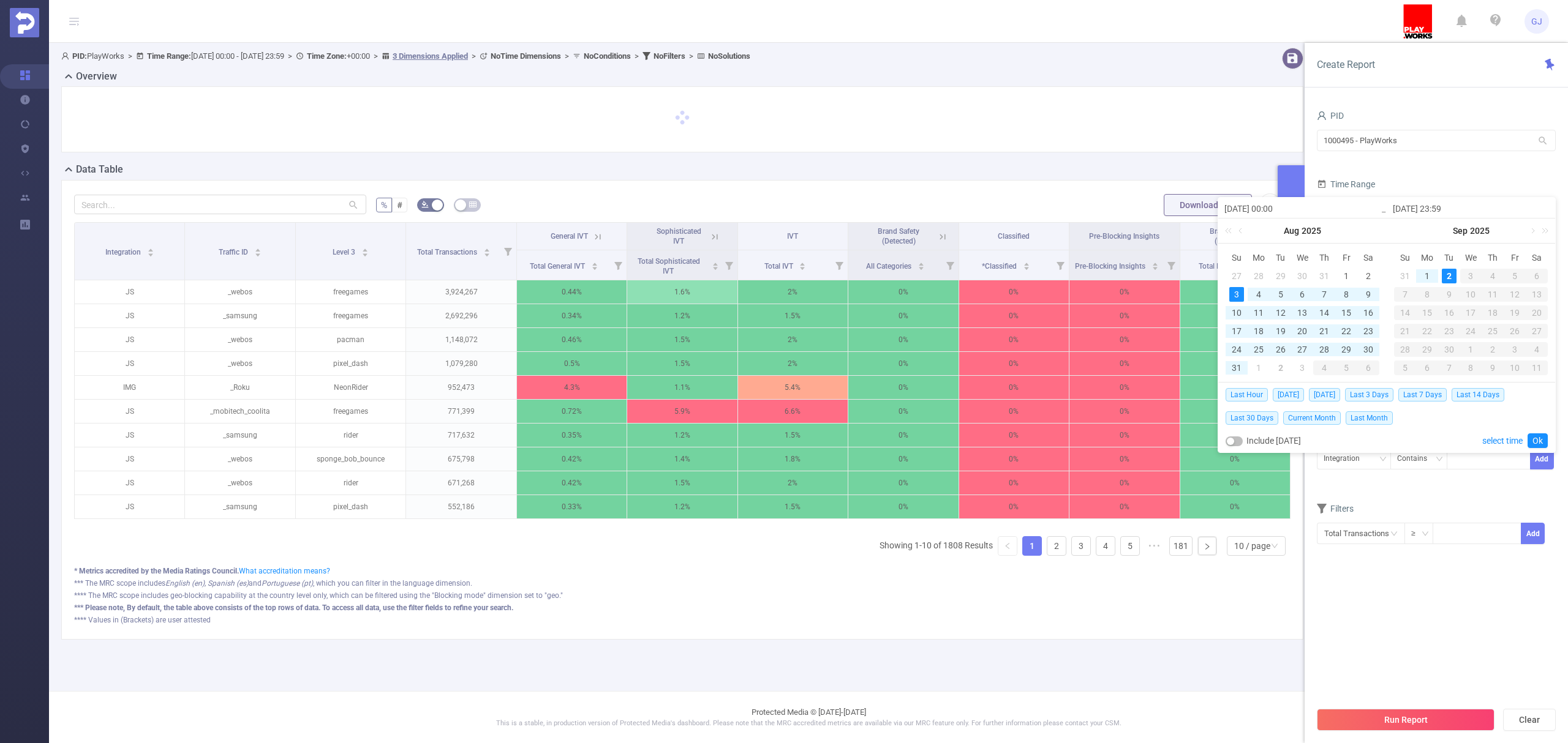
click at [1232, 291] on div "3" at bounding box center [1236, 294] width 14 height 14
click at [1232, 290] on div "3" at bounding box center [1236, 294] width 14 height 14
type input "[DATE] 23:59"
click at [1259, 275] on div "28" at bounding box center [1259, 276] width 14 height 14
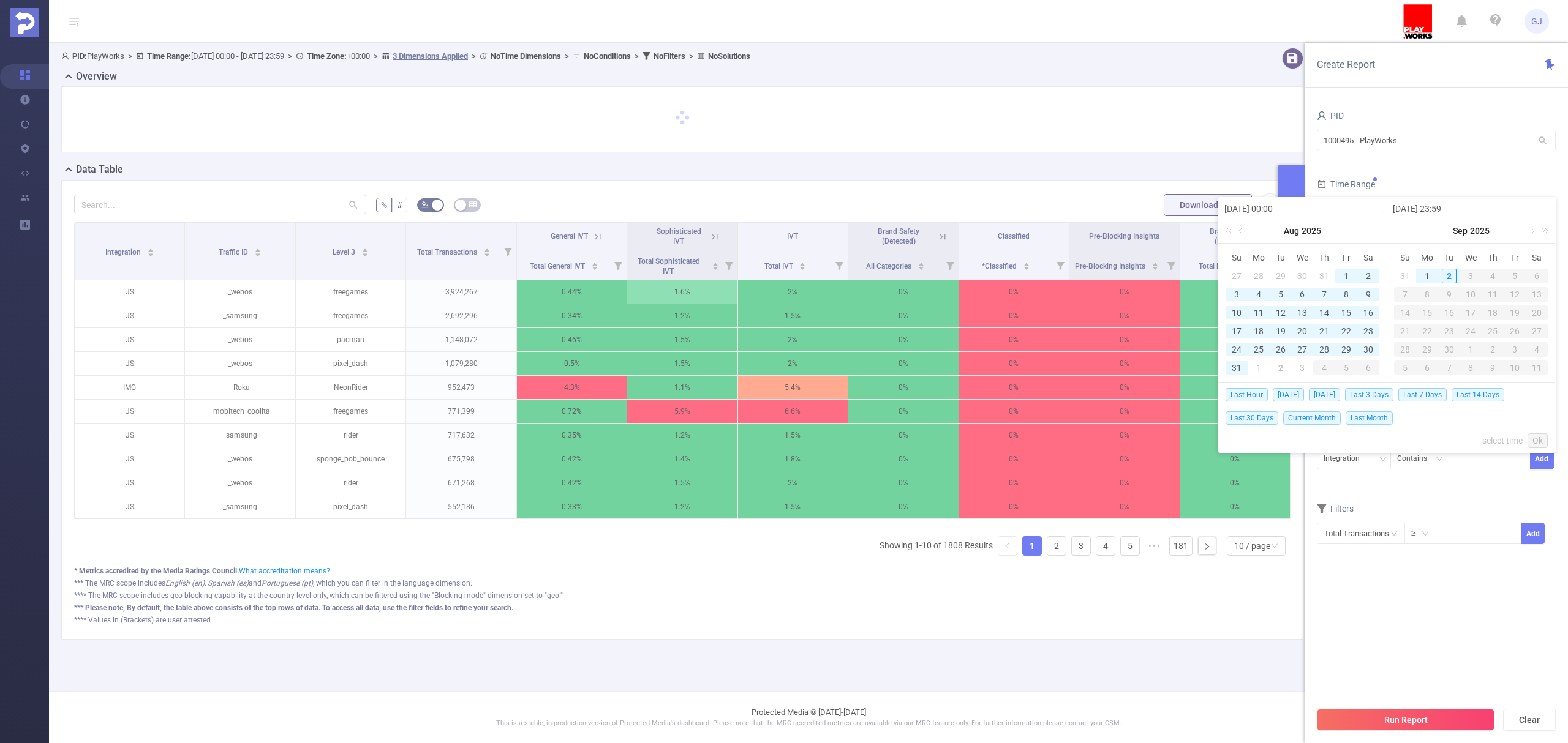
click at [1259, 275] on div "28" at bounding box center [1259, 276] width 14 height 14
type input "[DATE] 00:00"
type input "[DATE] 23:59"
type input "[DATE] 00:00"
type input "[DATE] 23:59"
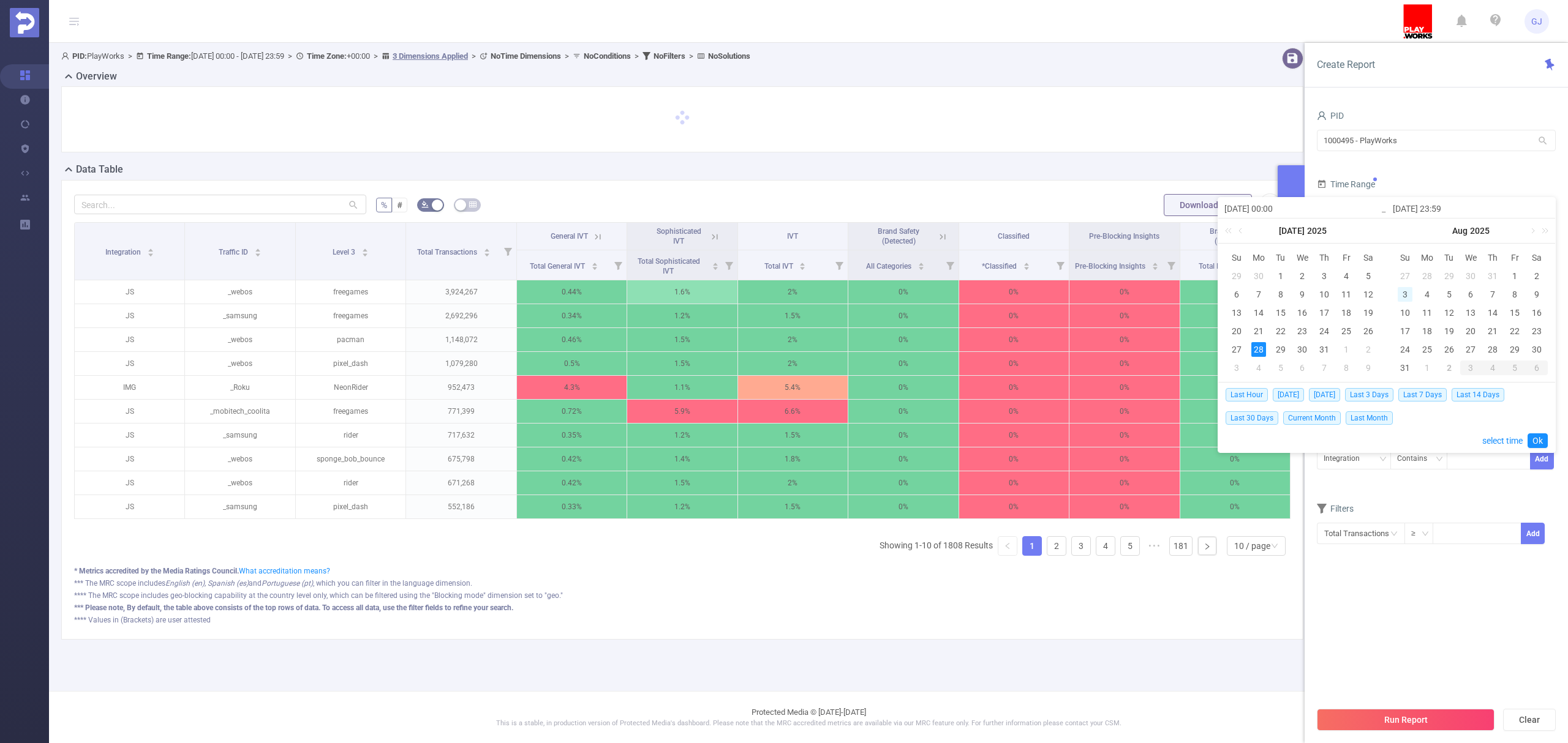
click at [1402, 294] on div "3" at bounding box center [1405, 294] width 14 height 14
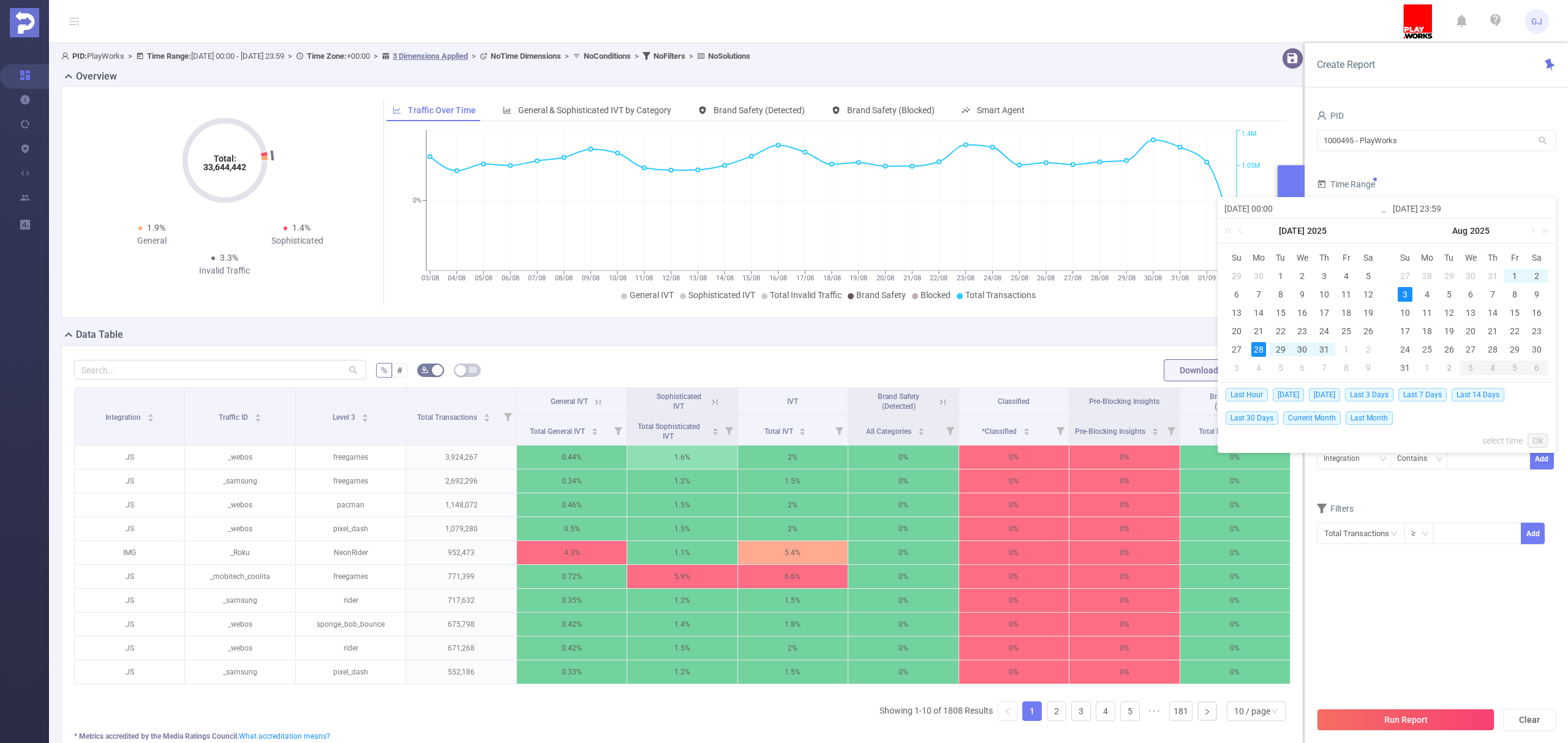
click at [1265, 349] on div "28" at bounding box center [1259, 349] width 14 height 14
type input "[DATE] 23:59"
click at [1541, 441] on link "Ok" at bounding box center [1537, 441] width 20 height 14
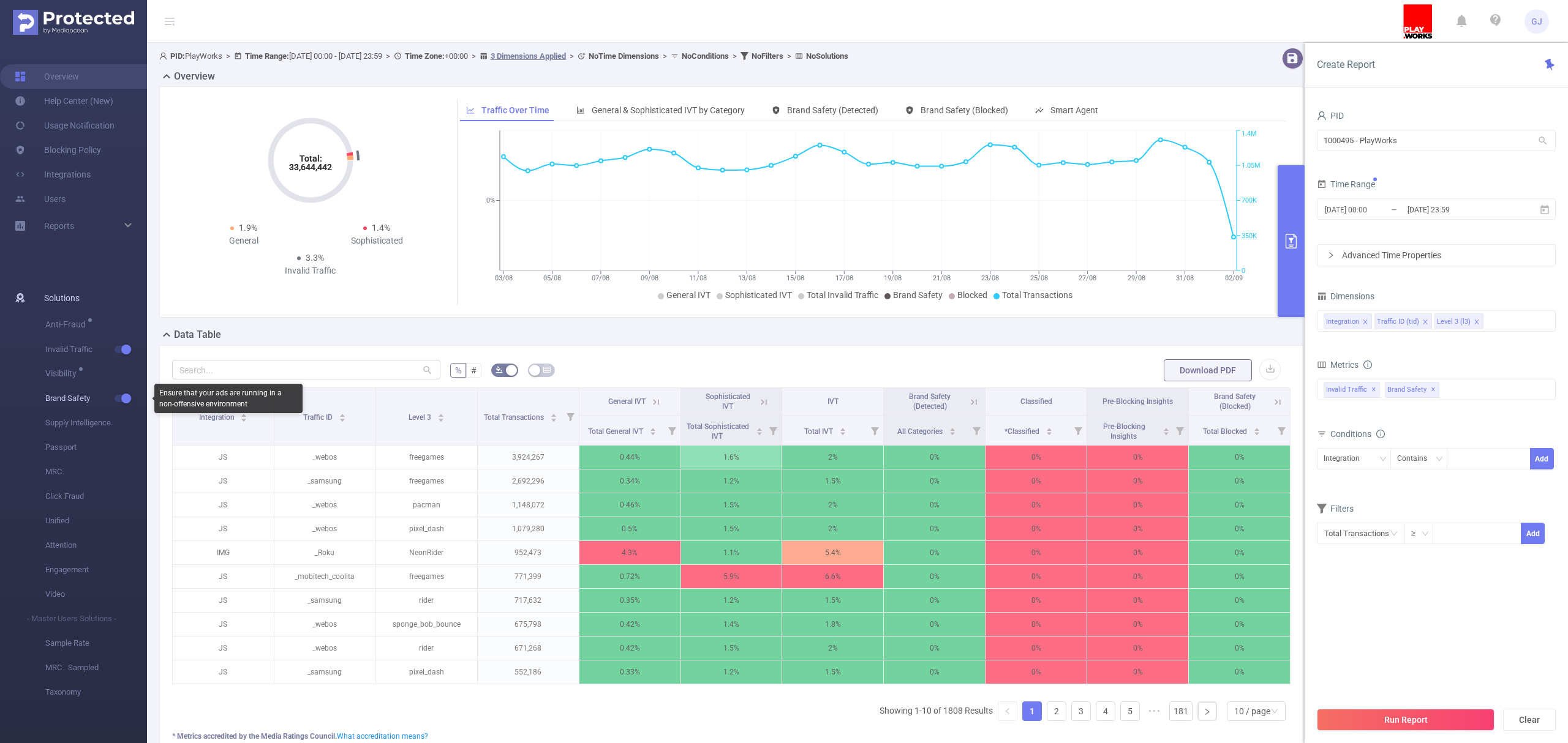
click at [121, 397] on button "button" at bounding box center [123, 399] width 17 height 7
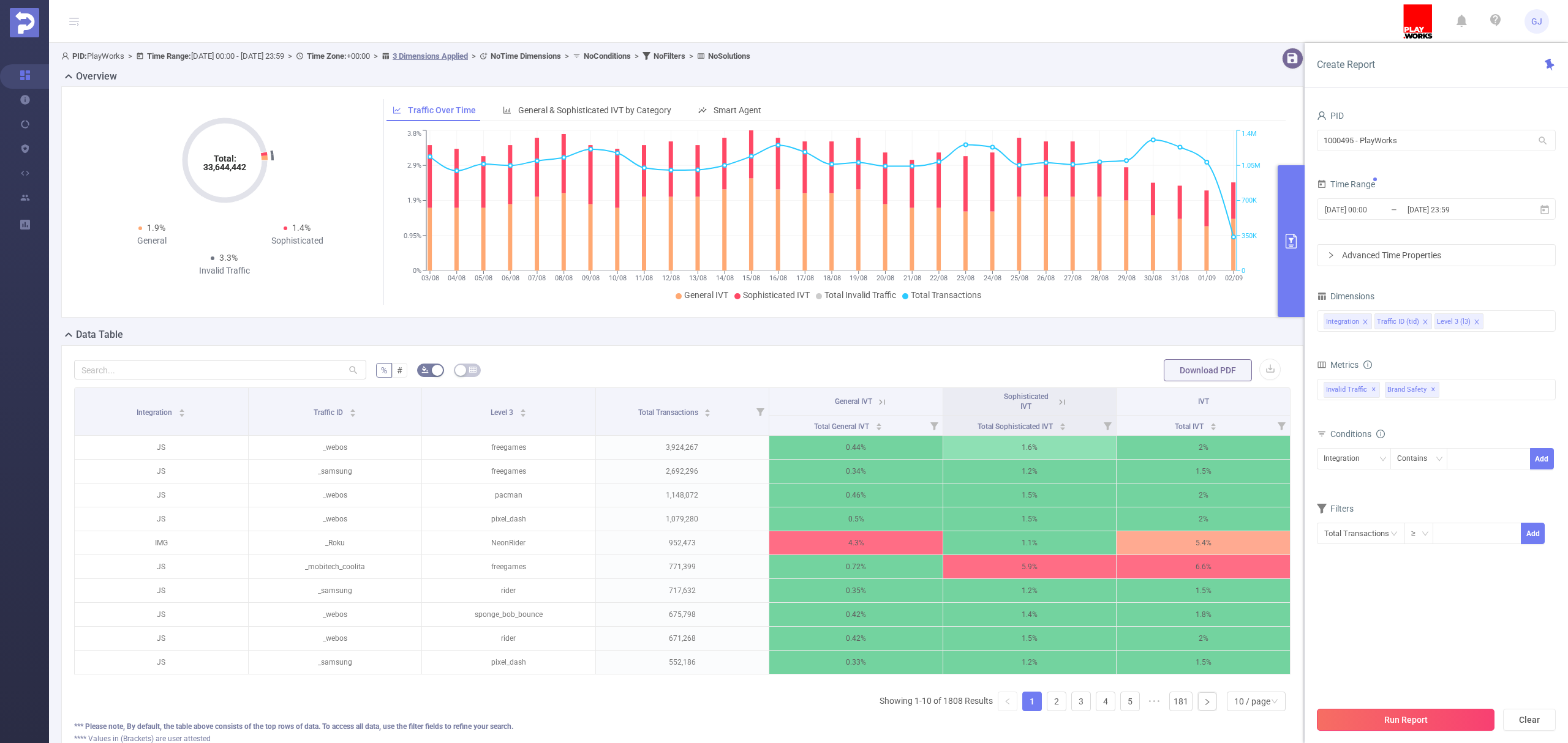
click at [1394, 723] on button "Run Report" at bounding box center [1405, 720] width 178 height 22
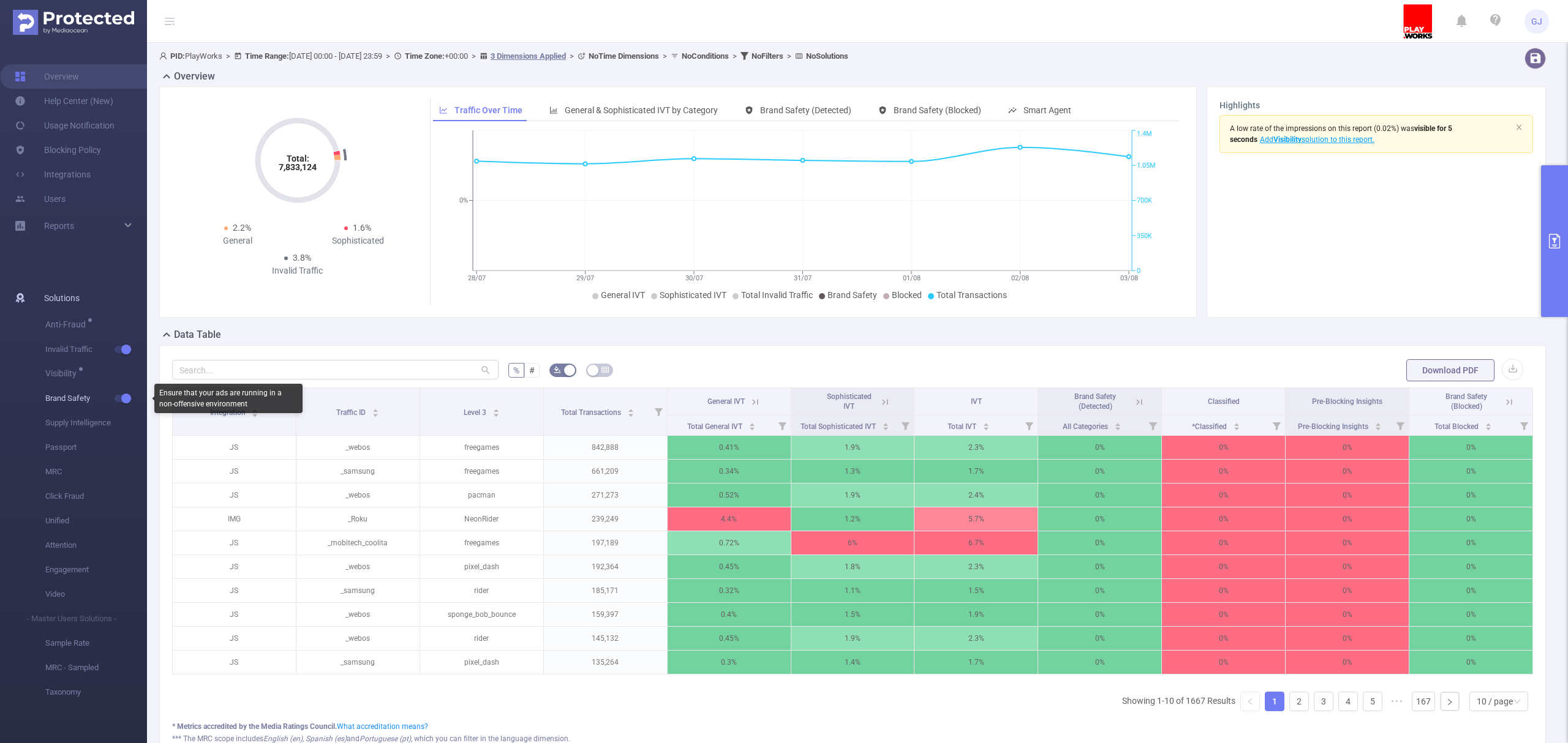
click at [120, 399] on span "button" at bounding box center [125, 398] width 16 height 6
